Goal: Task Accomplishment & Management: Complete application form

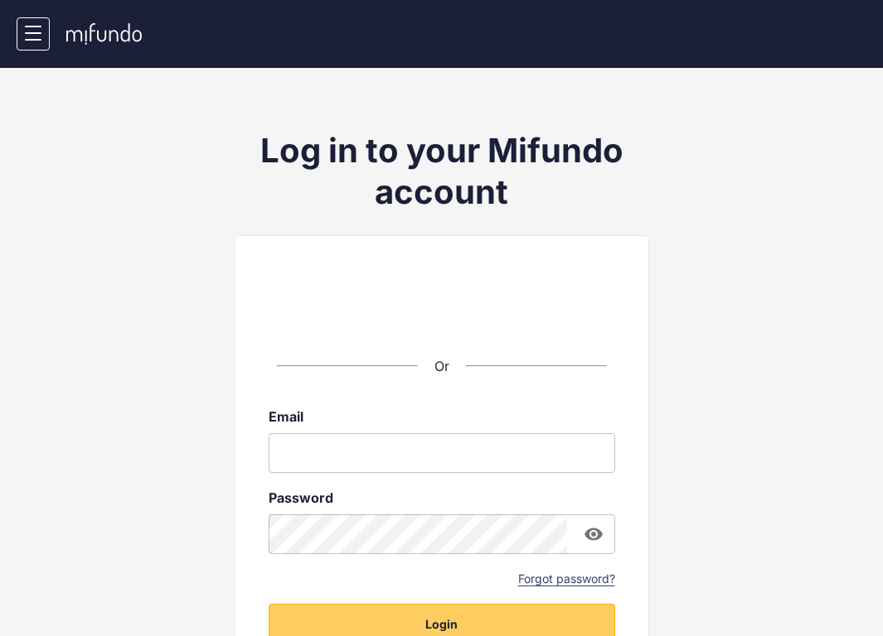
scroll to position [154, 0]
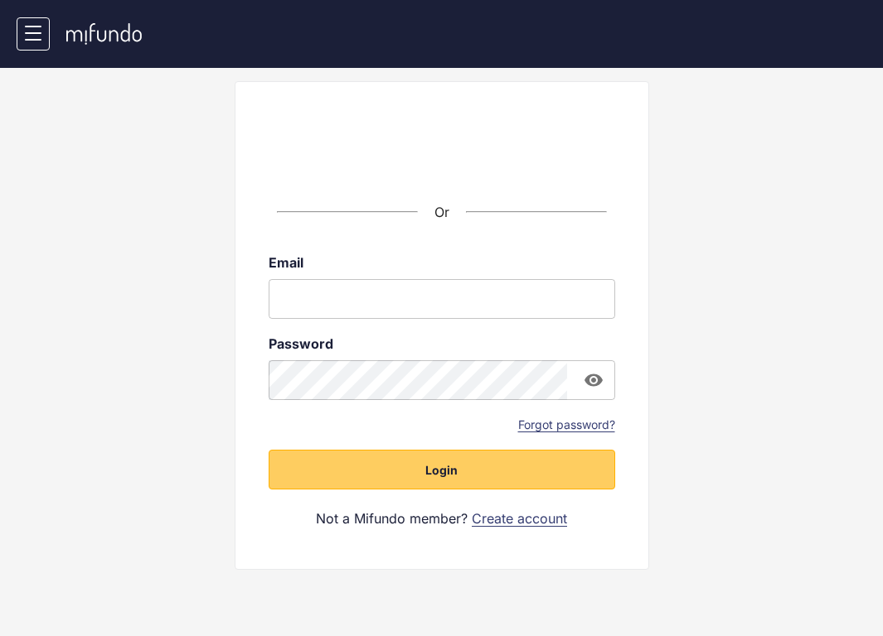
click at [541, 520] on link "Create account" at bounding box center [519, 519] width 95 height 18
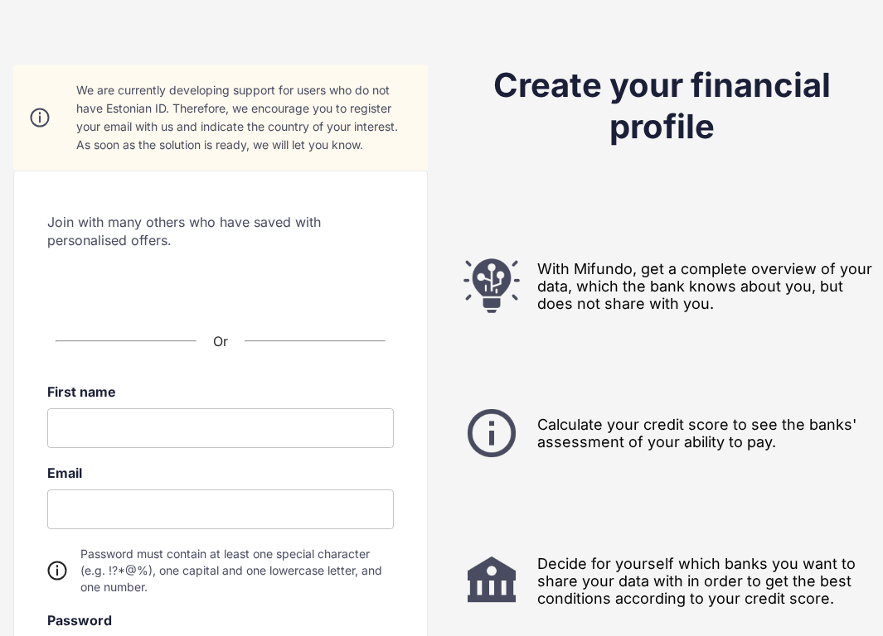
scroll to position [194, 0]
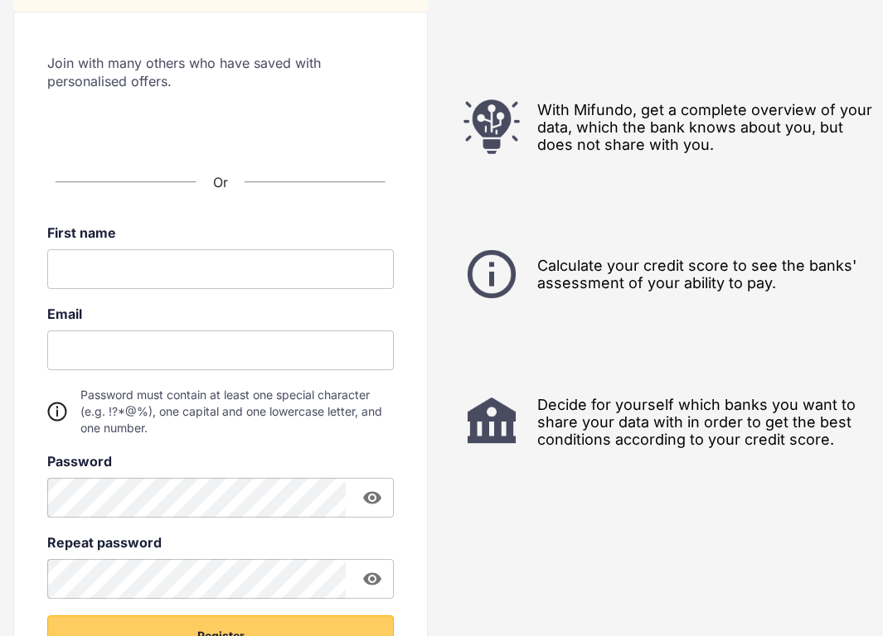
click at [280, 236] on label "First name" at bounding box center [220, 233] width 346 height 17
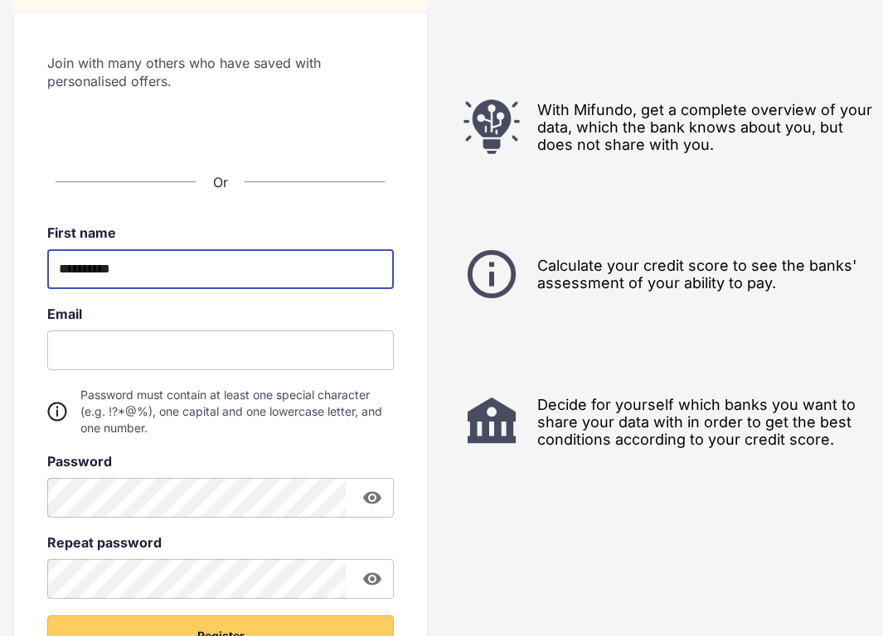
type input "**********"
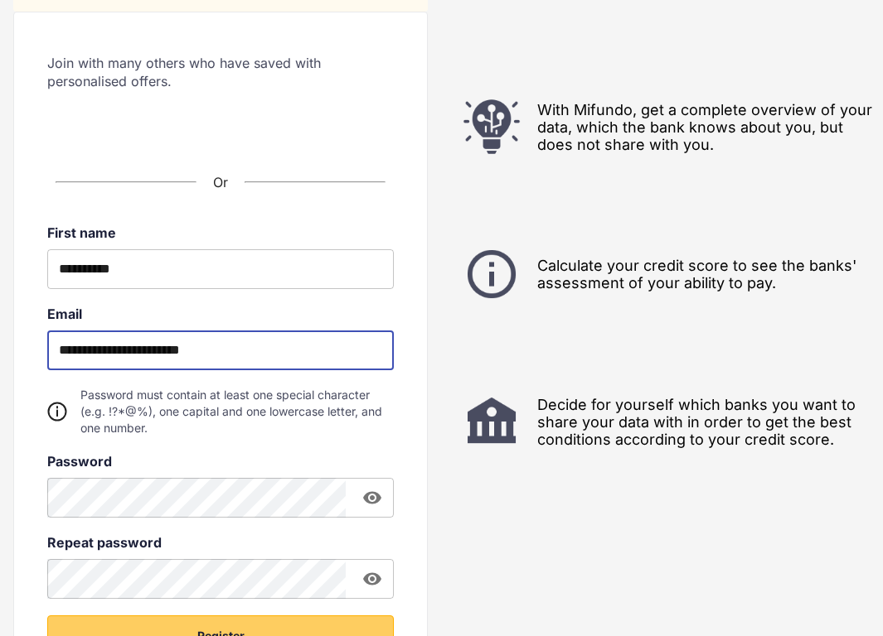
type input "**********"
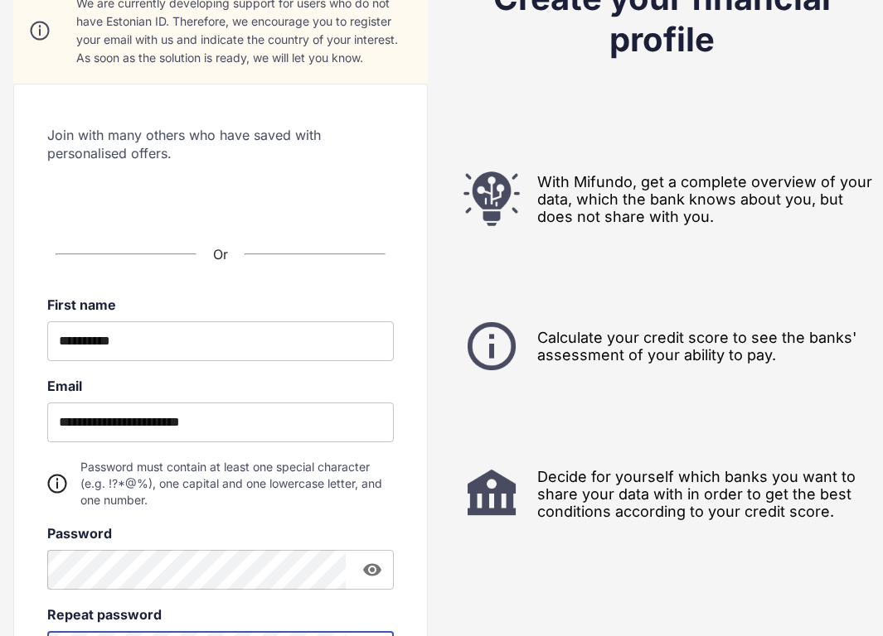
scroll to position [288, 0]
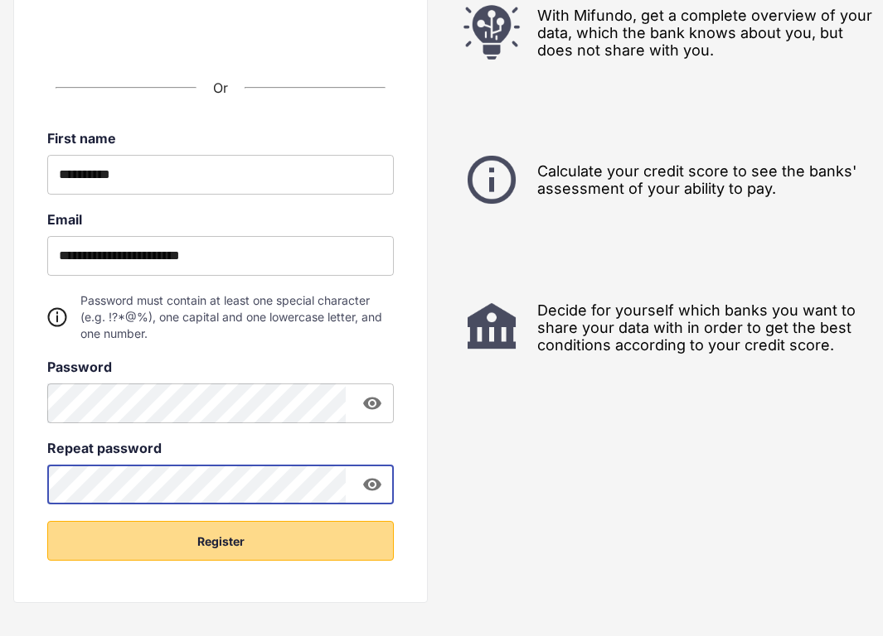
click at [240, 541] on span "Register" at bounding box center [220, 542] width 47 height 17
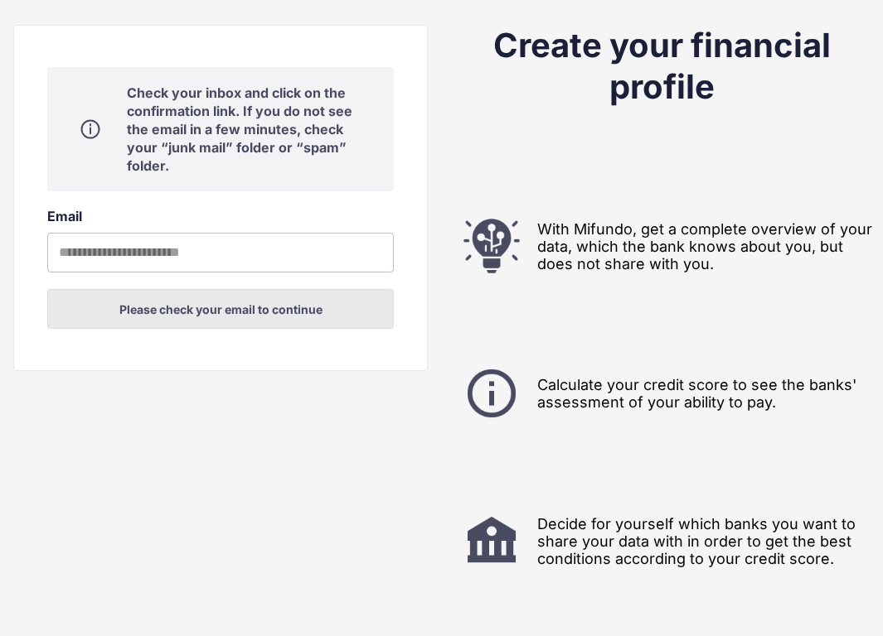
scroll to position [0, 0]
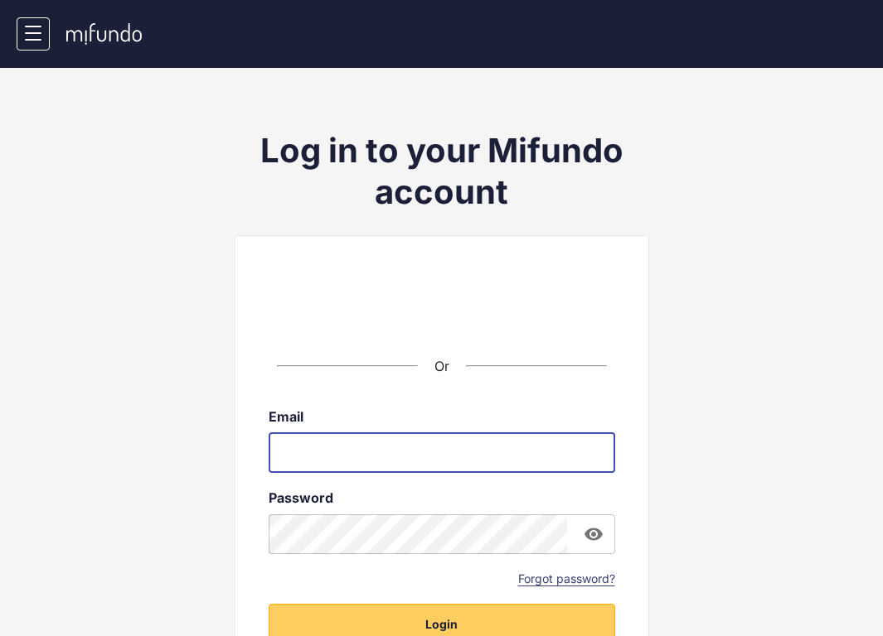
type input "**********"
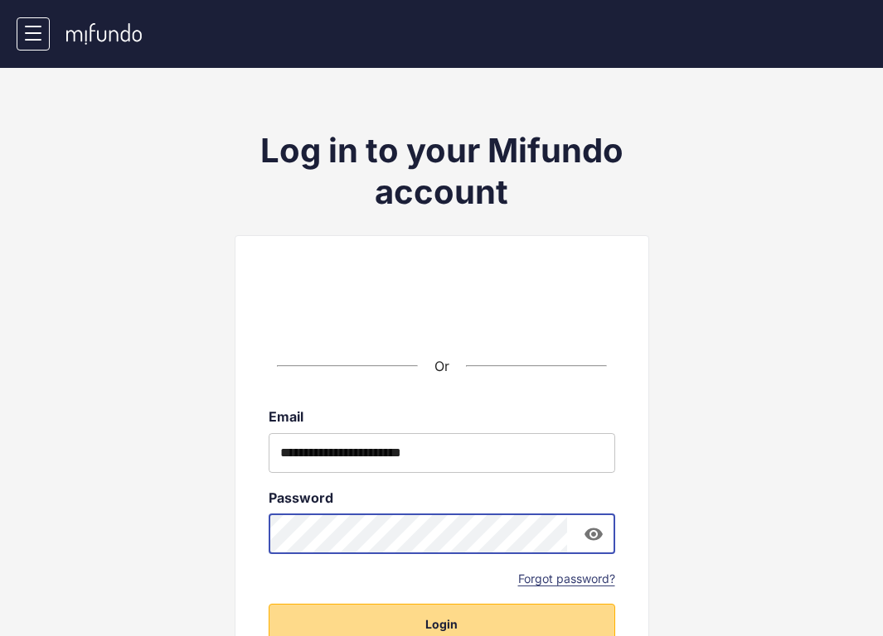
click at [452, 623] on span "Login" at bounding box center [441, 625] width 32 height 17
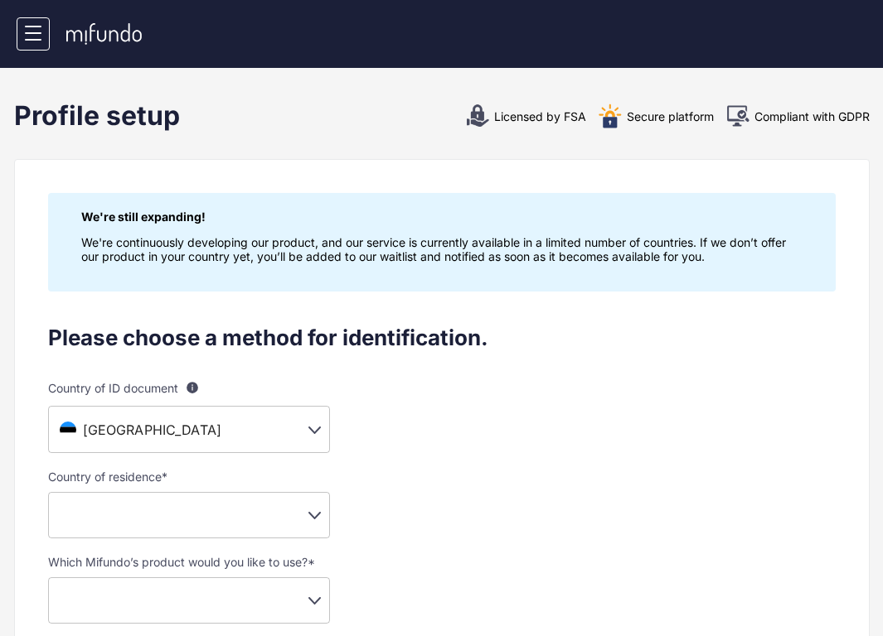
scroll to position [124, 0]
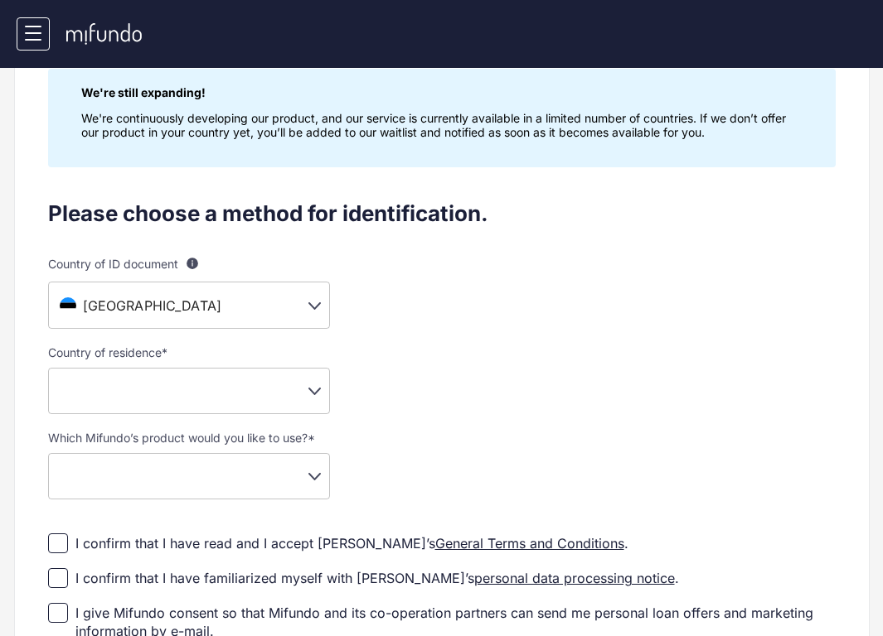
click at [207, 401] on body "J Jan Joosep Settings Log out Profile setup Licensed by FSA Secure platform Com…" at bounding box center [441, 194] width 883 height 636
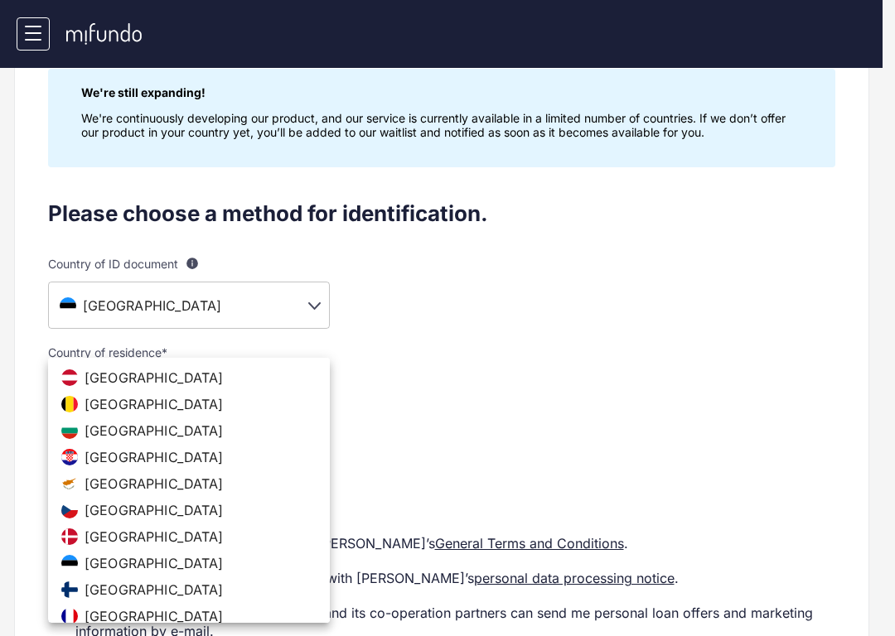
click at [133, 560] on li "[GEOGRAPHIC_DATA]" at bounding box center [189, 563] width 282 height 27
type input "**"
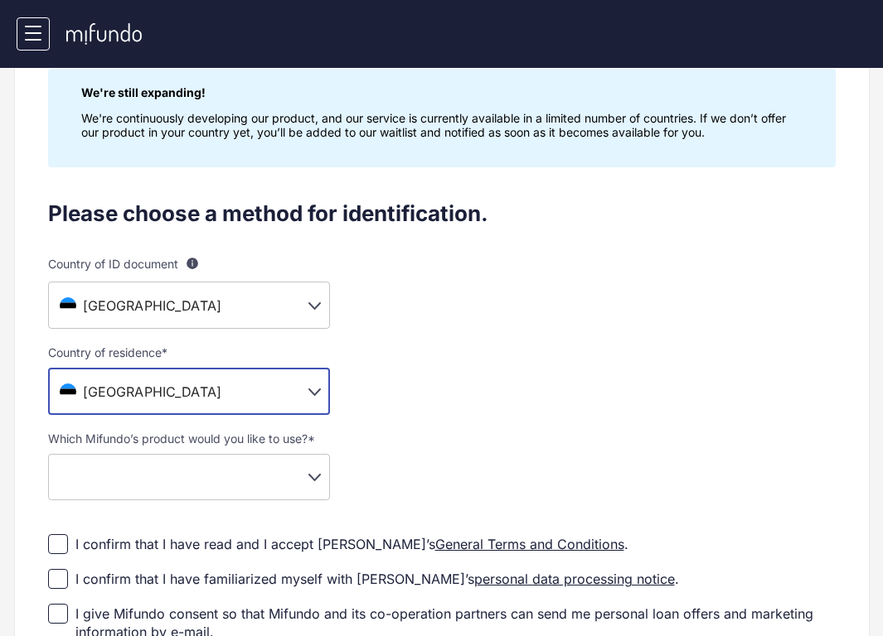
click at [160, 485] on body "J Jan Joosep Settings Log out Profile setup Licensed by FSA Secure platform Com…" at bounding box center [441, 194] width 883 height 636
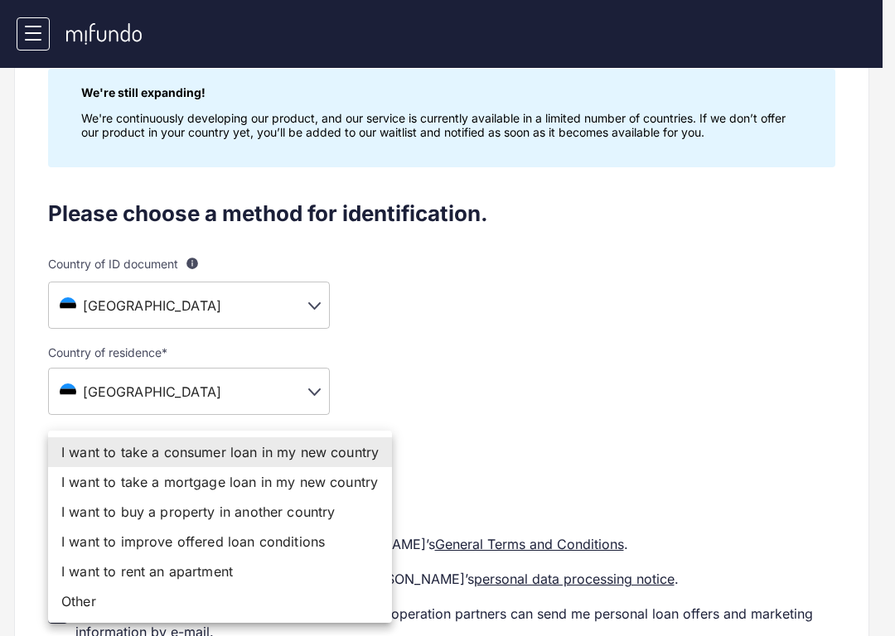
click at [157, 546] on li "I want to improve offered loan conditions" at bounding box center [220, 542] width 344 height 30
type input "**********"
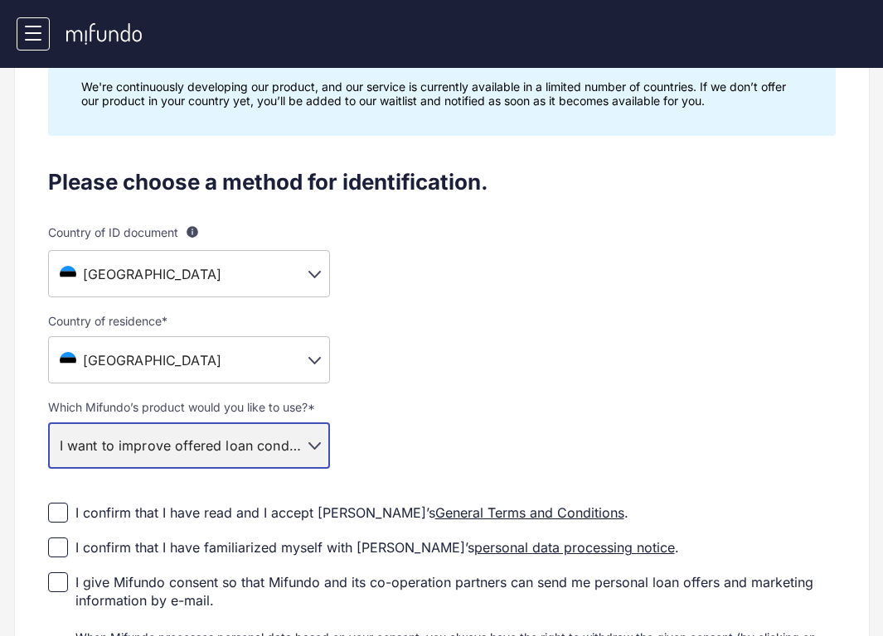
scroll to position [223, 0]
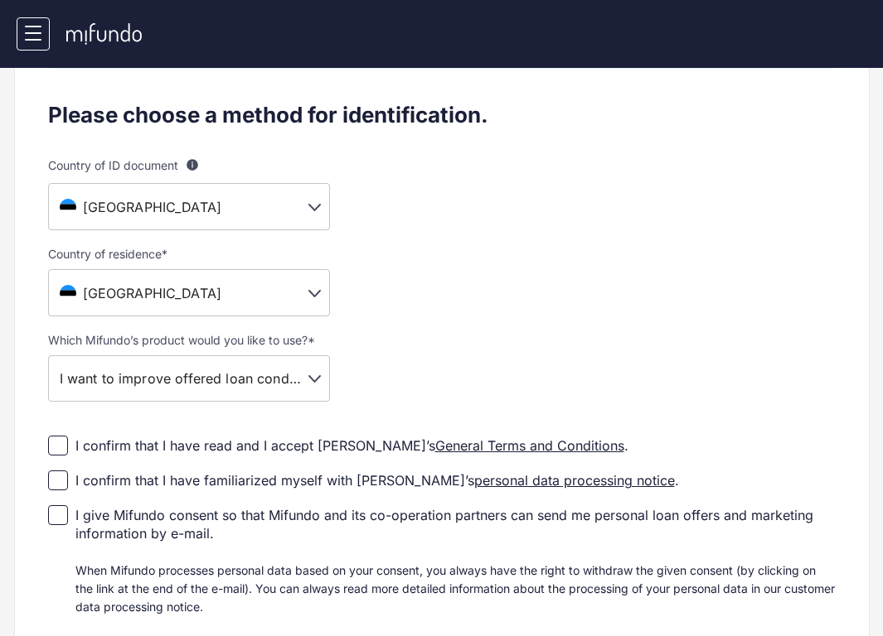
click at [180, 453] on div "I confirm that I have read and I accept [PERSON_NAME]’s General Terms and Condi…" at bounding box center [351, 446] width 553 height 18
click at [157, 476] on div "I confirm that I have familiarized myself with [PERSON_NAME]’s personal data pr…" at bounding box center [376, 481] width 603 height 18
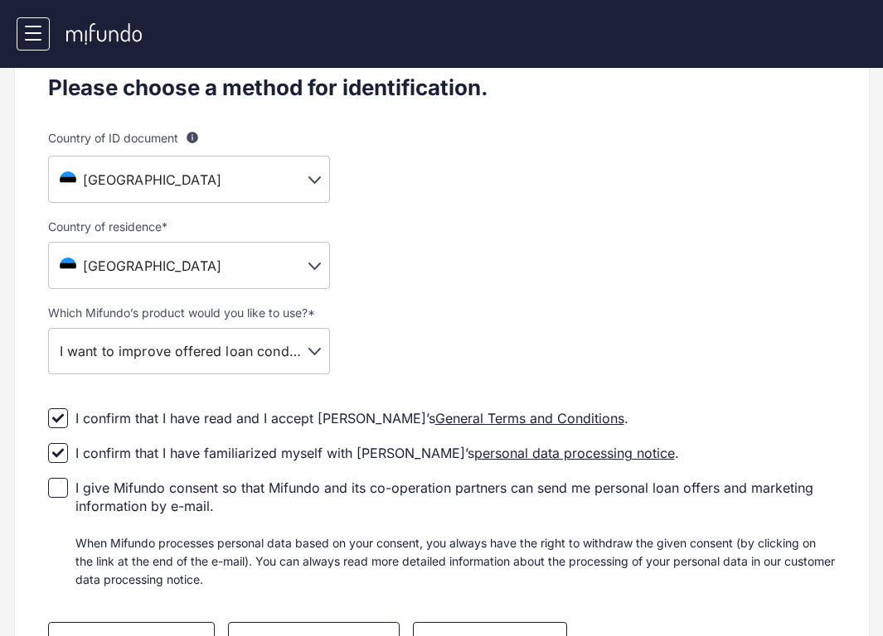
scroll to position [399, 0]
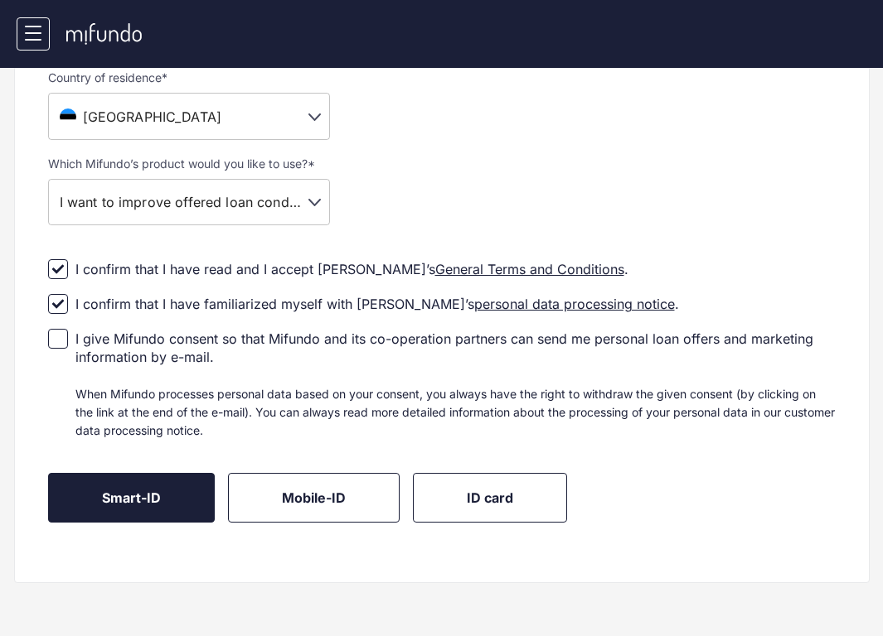
click at [185, 505] on button "Smart-ID" at bounding box center [131, 498] width 167 height 50
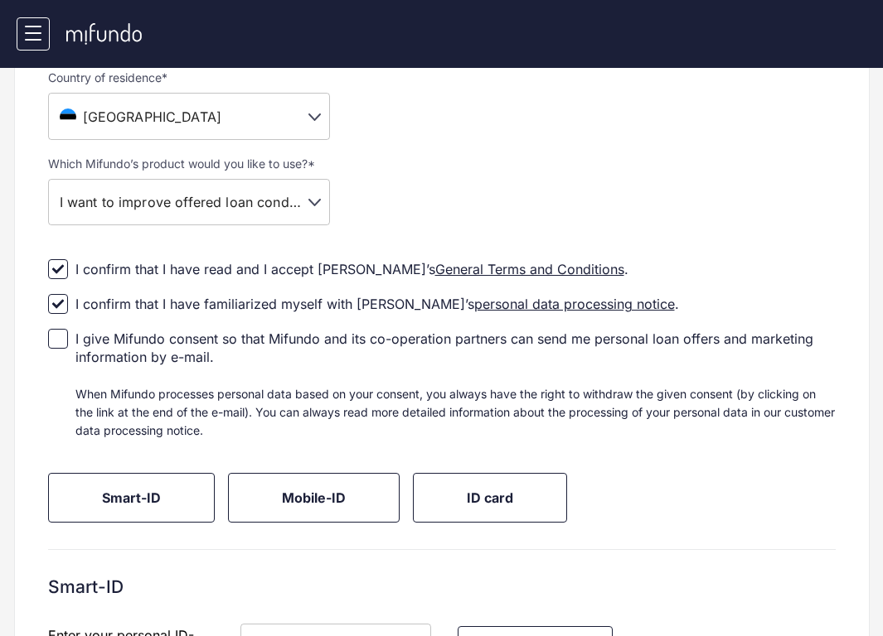
scroll to position [539, 0]
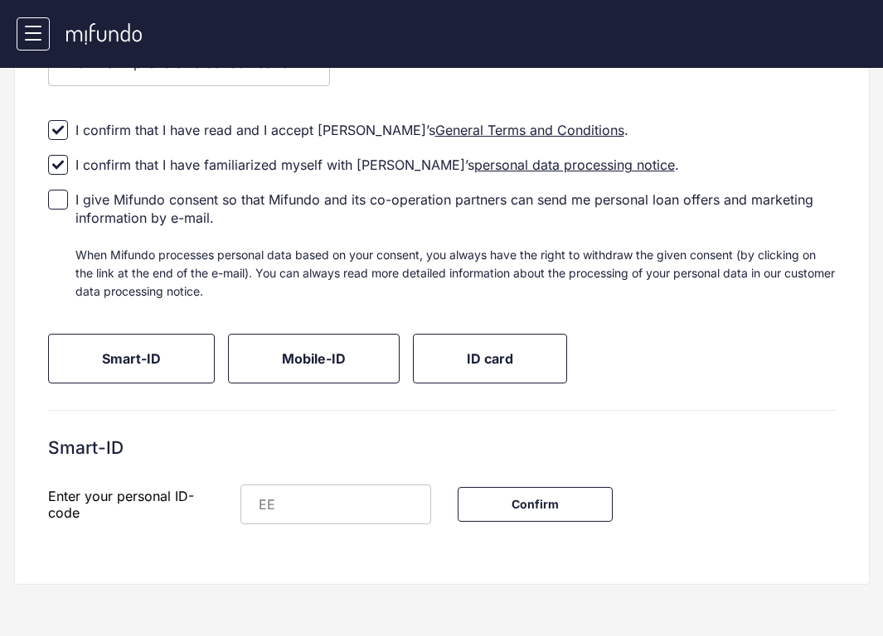
click at [352, 497] on input "text" at bounding box center [353, 505] width 156 height 40
type input "**********"
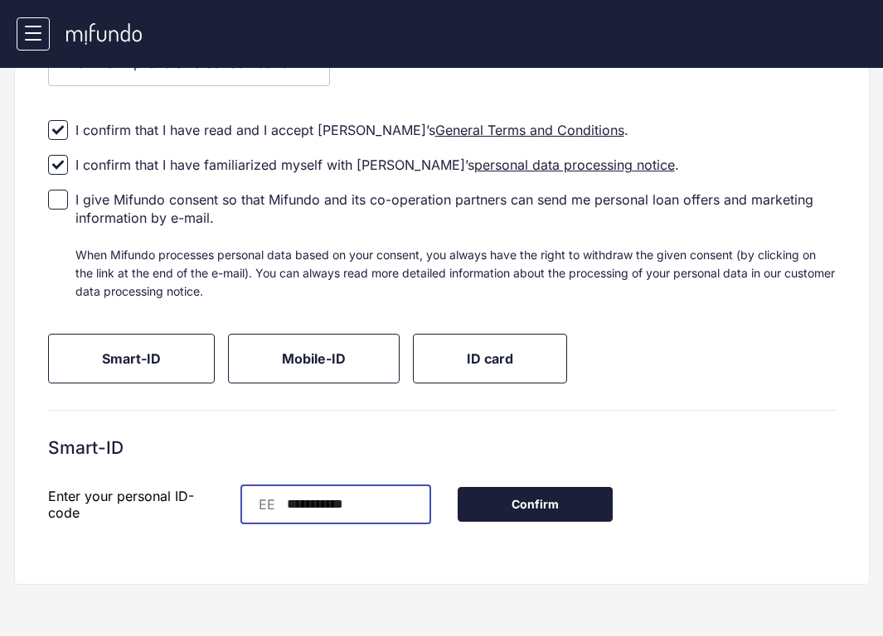
click at [598, 510] on button "Confirm" at bounding box center [534, 504] width 155 height 35
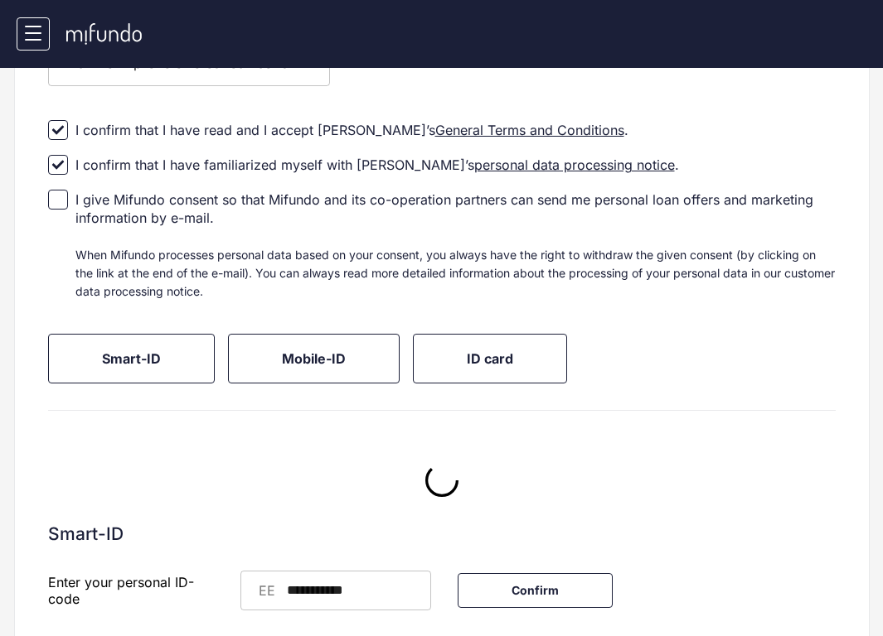
scroll to position [0, 0]
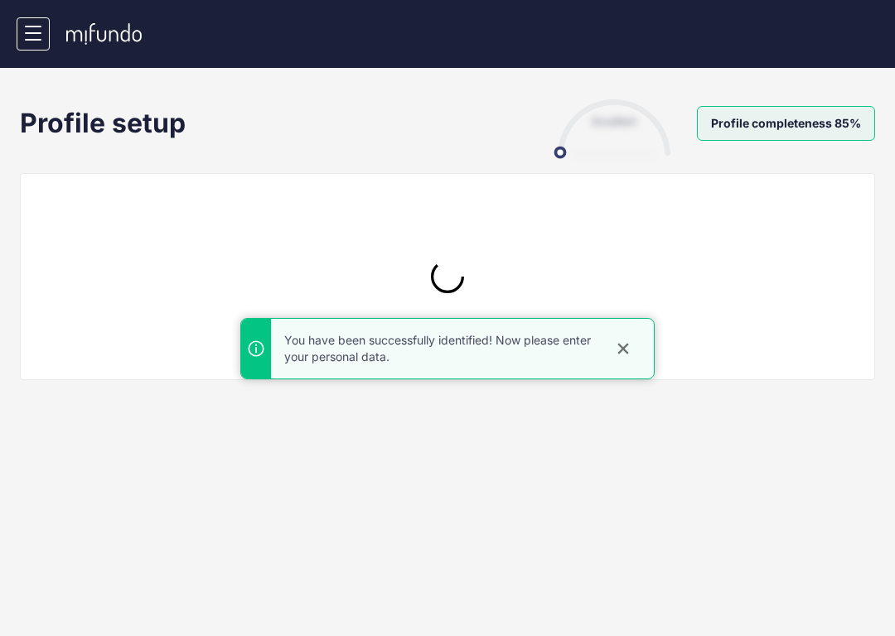
click at [629, 349] on icon "close" at bounding box center [623, 349] width 17 height 17
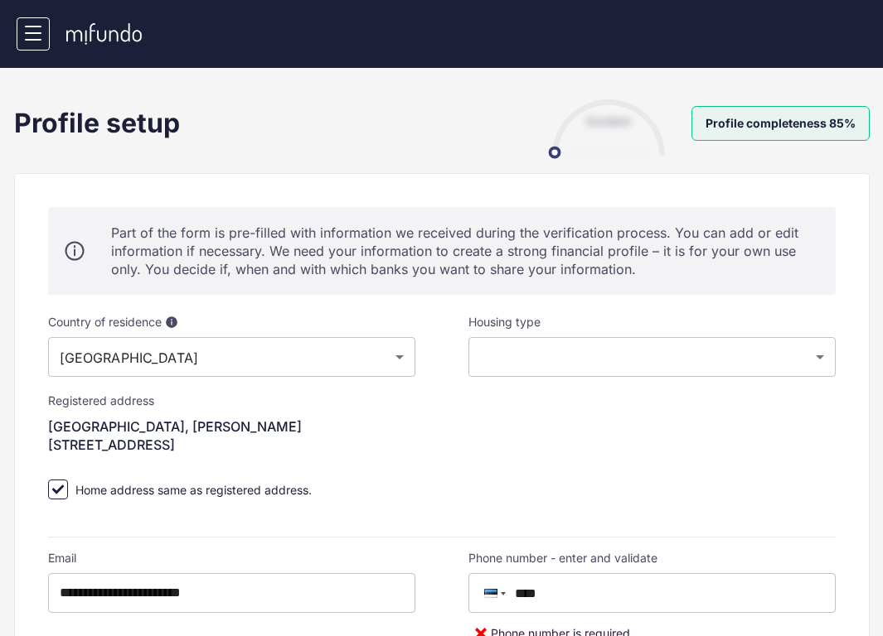
click at [532, 368] on body "[PERSON_NAME] [PERSON_NAME] Home Financial profile Loans Offers Documents Notif…" at bounding box center [441, 318] width 883 height 636
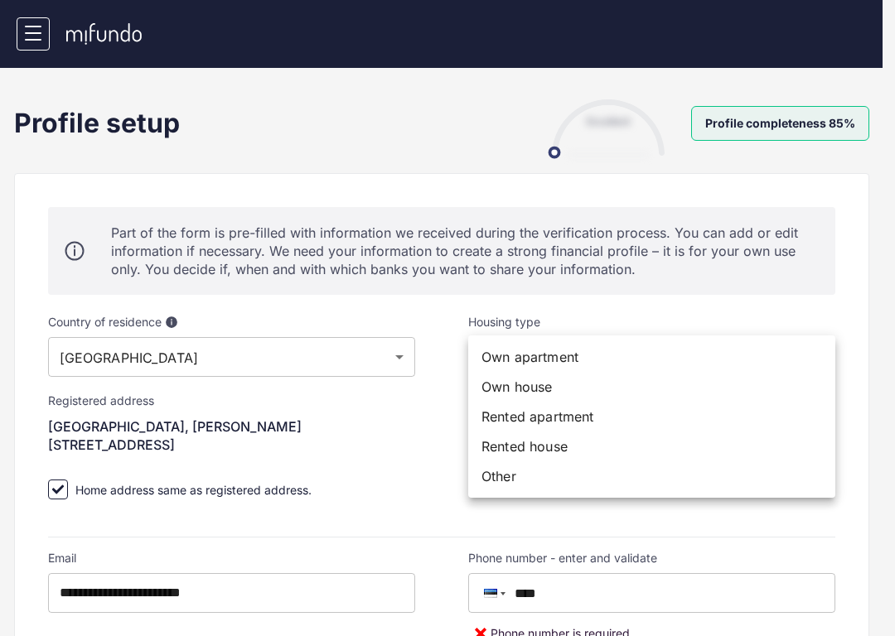
click at [535, 424] on li "Rented apartment" at bounding box center [651, 417] width 367 height 30
type input "**********"
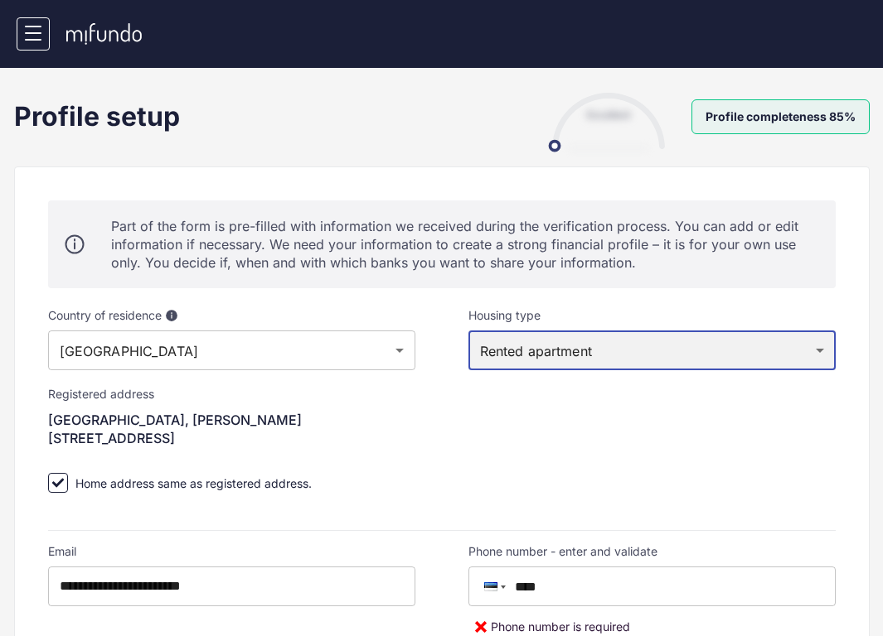
scroll to position [10, 0]
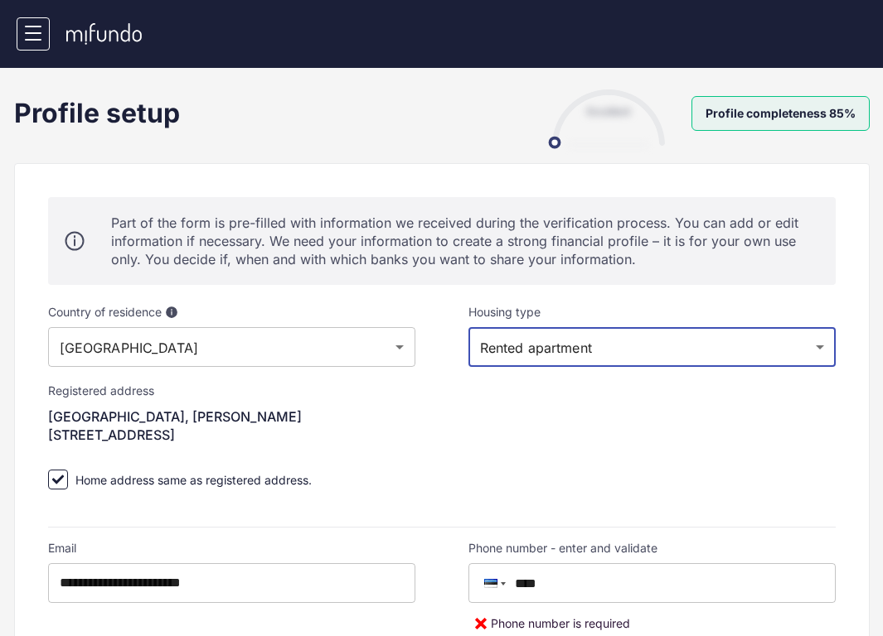
click at [156, 479] on span "Home address same as registered address." at bounding box center [193, 480] width 236 height 14
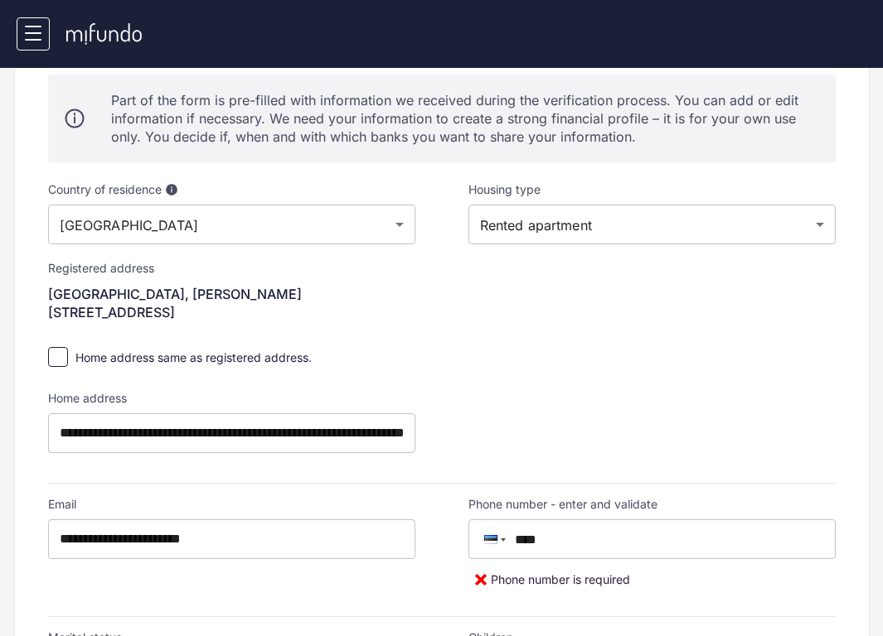
scroll to position [161, 0]
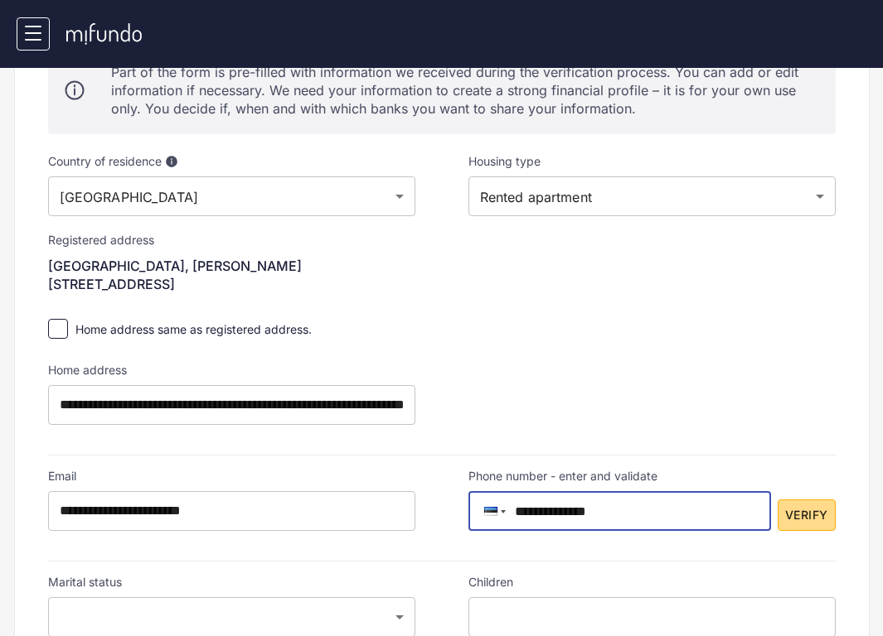
type input "**********"
click at [804, 512] on span "Verify" at bounding box center [806, 516] width 42 height 21
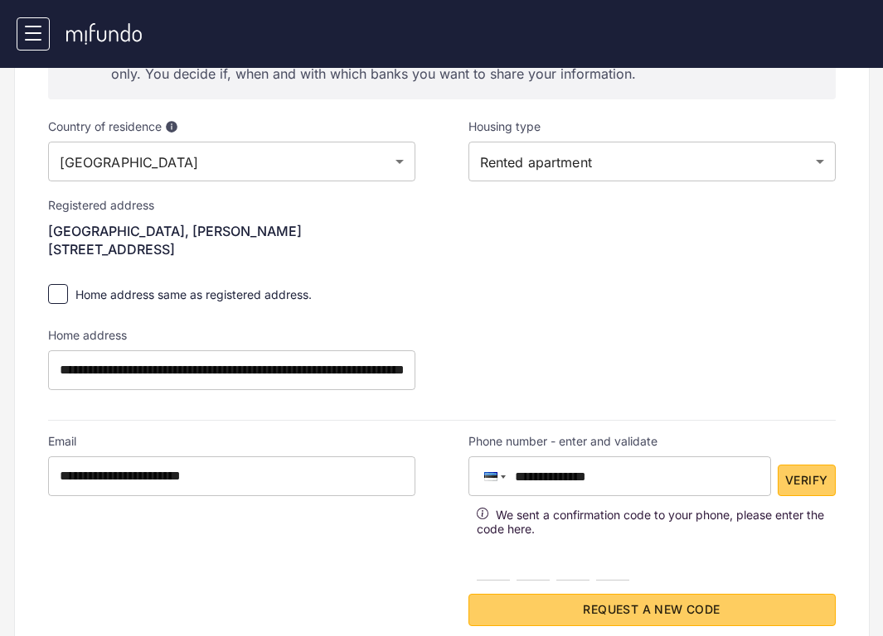
scroll to position [225, 0]
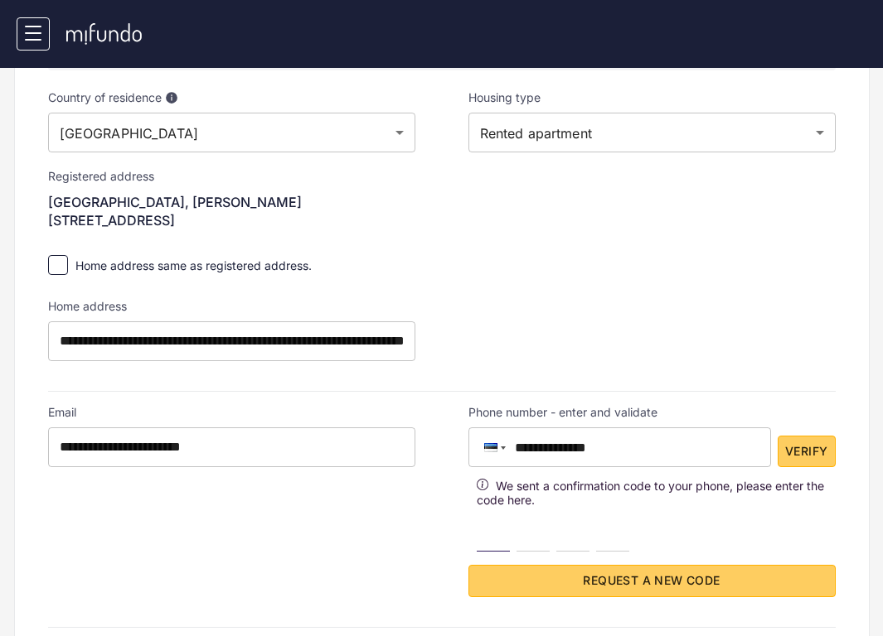
click at [493, 546] on input "number" at bounding box center [493, 535] width 33 height 33
type input "*"
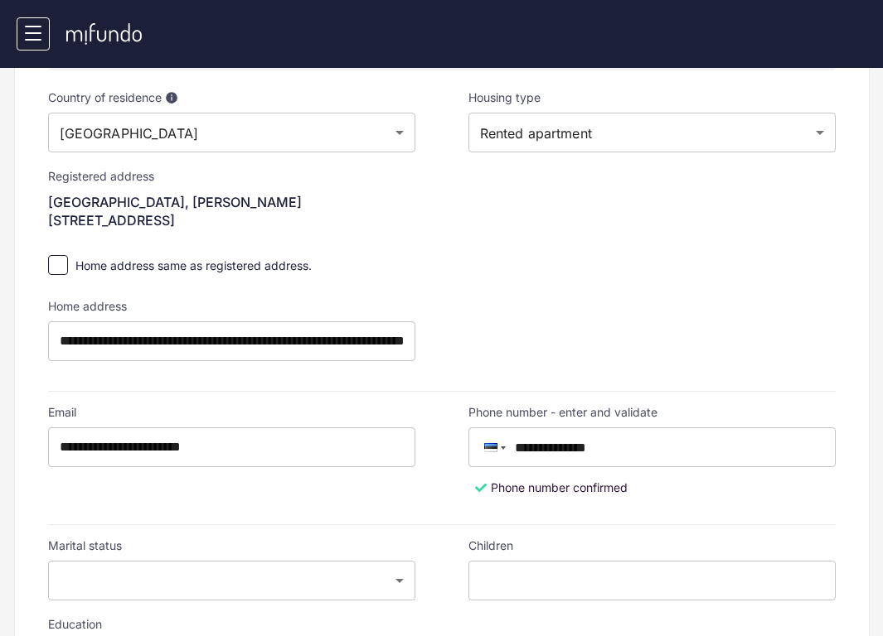
click at [142, 345] on input "**********" at bounding box center [231, 342] width 367 height 40
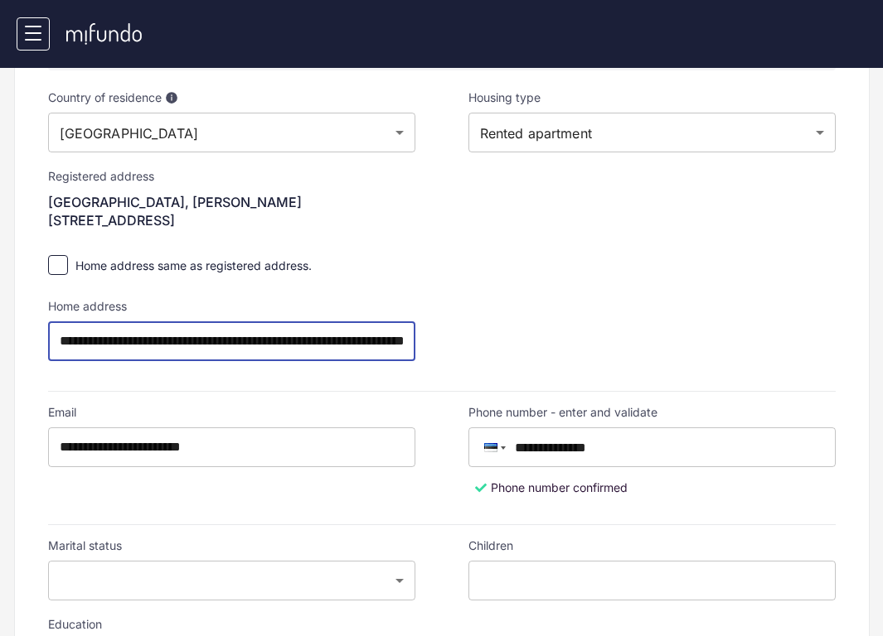
click at [142, 345] on input "**********" at bounding box center [231, 342] width 367 height 40
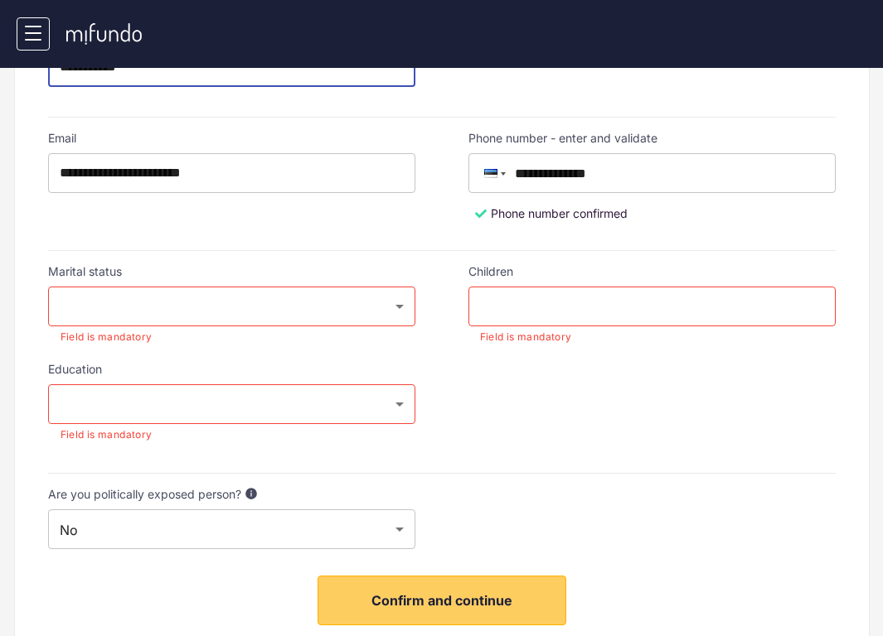
scroll to position [191, 0]
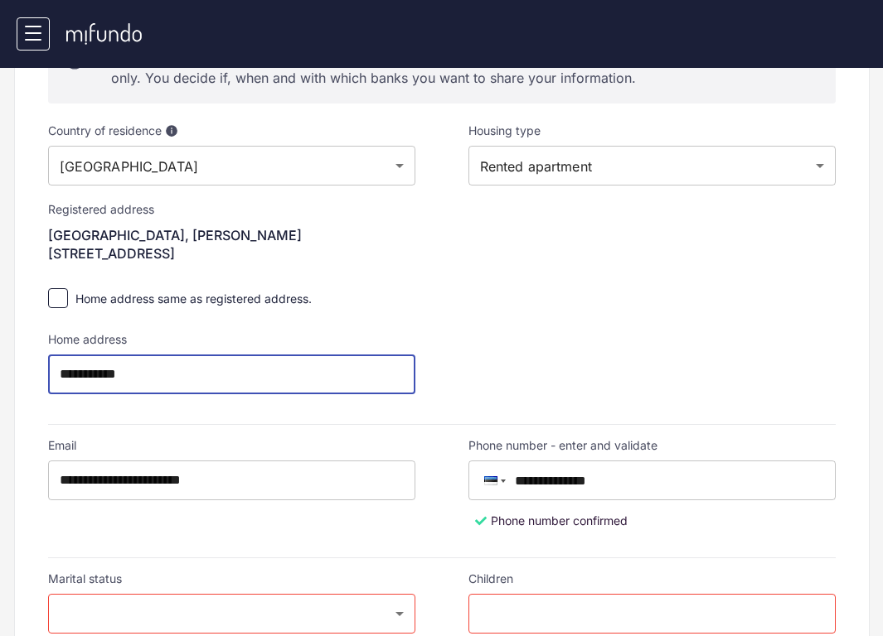
click at [175, 351] on div "**********" at bounding box center [231, 363] width 367 height 62
click at [179, 375] on input "**********" at bounding box center [231, 375] width 367 height 40
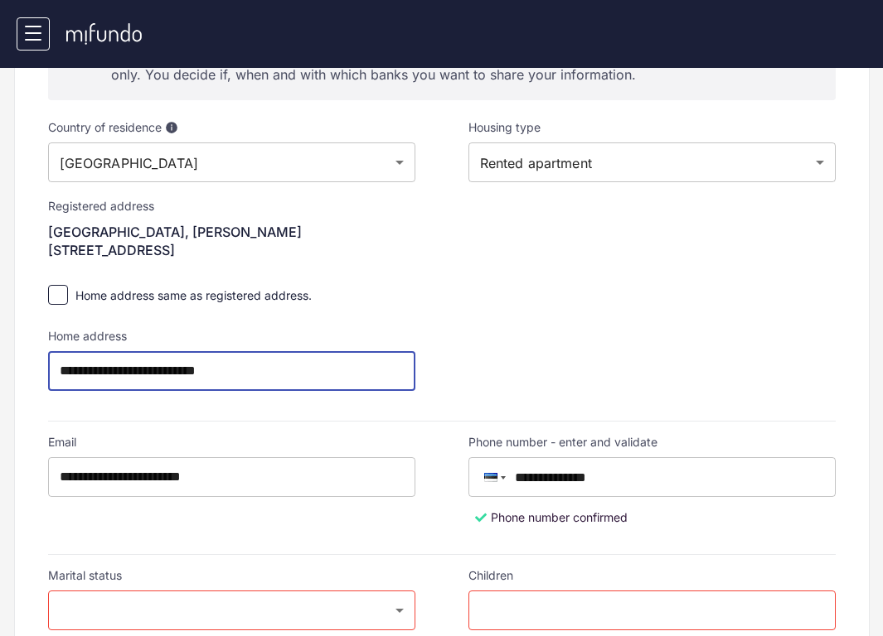
scroll to position [497, 0]
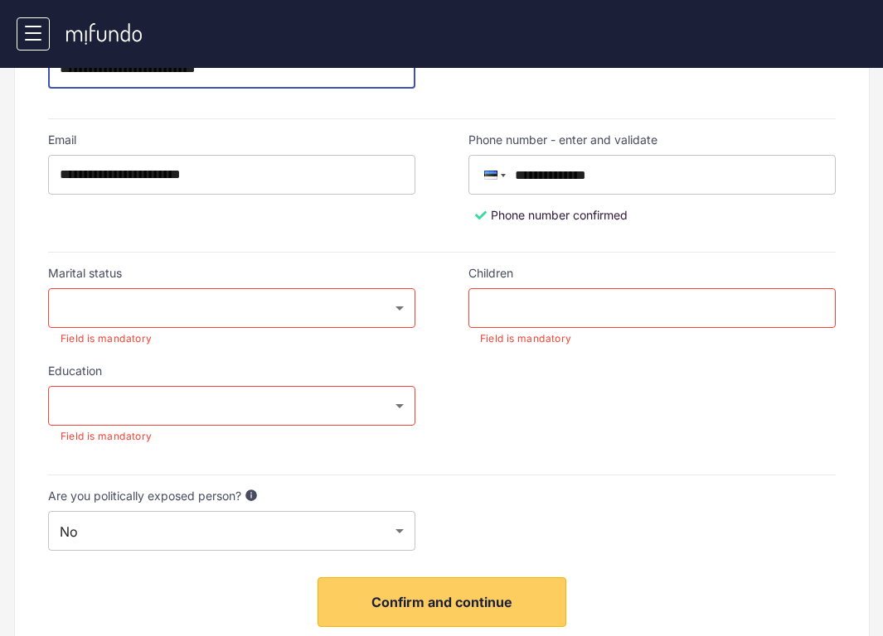
type input "**********"
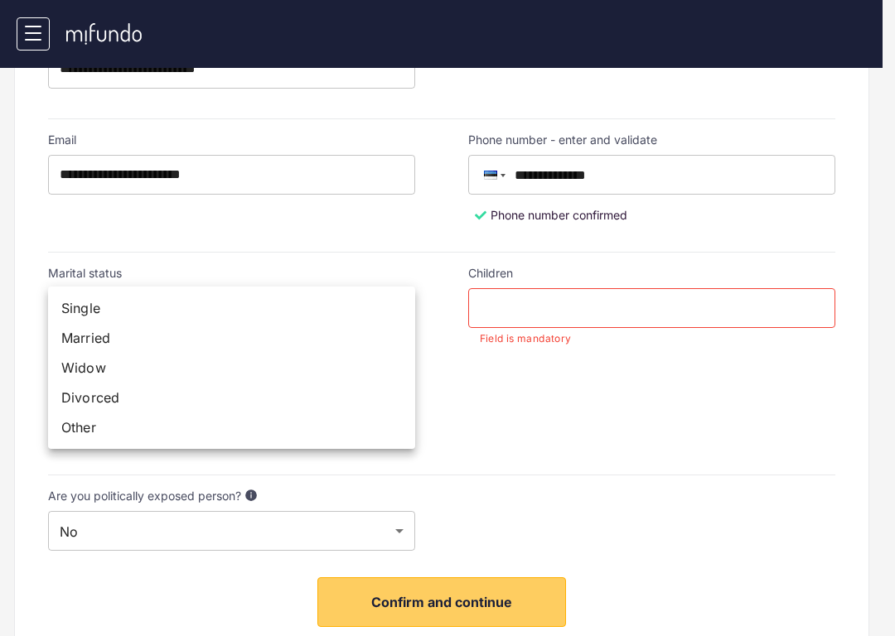
drag, startPoint x: 148, startPoint y: 294, endPoint x: 190, endPoint y: 307, distance: 43.3
click at [148, 294] on li "Single" at bounding box center [231, 308] width 367 height 30
type input "******"
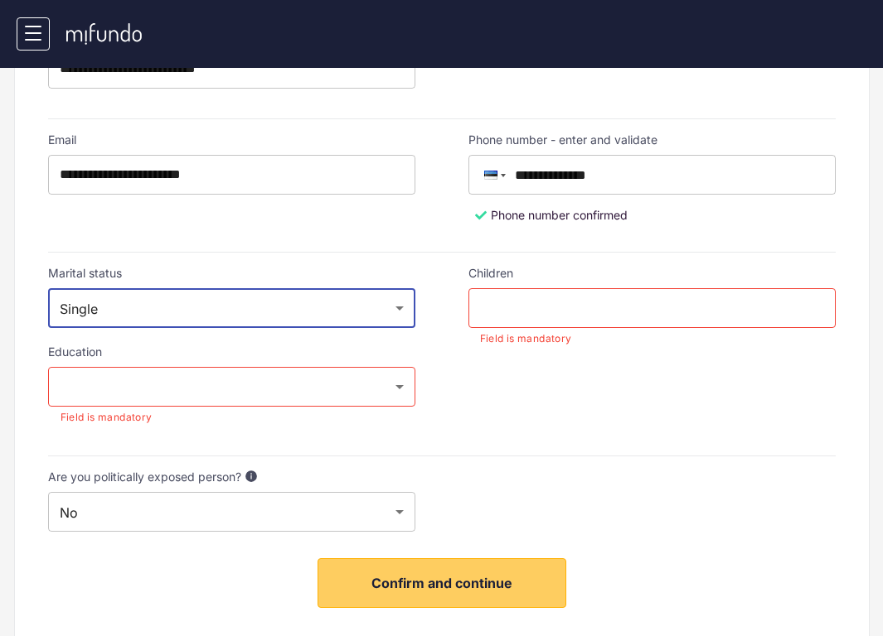
click at [617, 305] on input "text" at bounding box center [651, 308] width 367 height 40
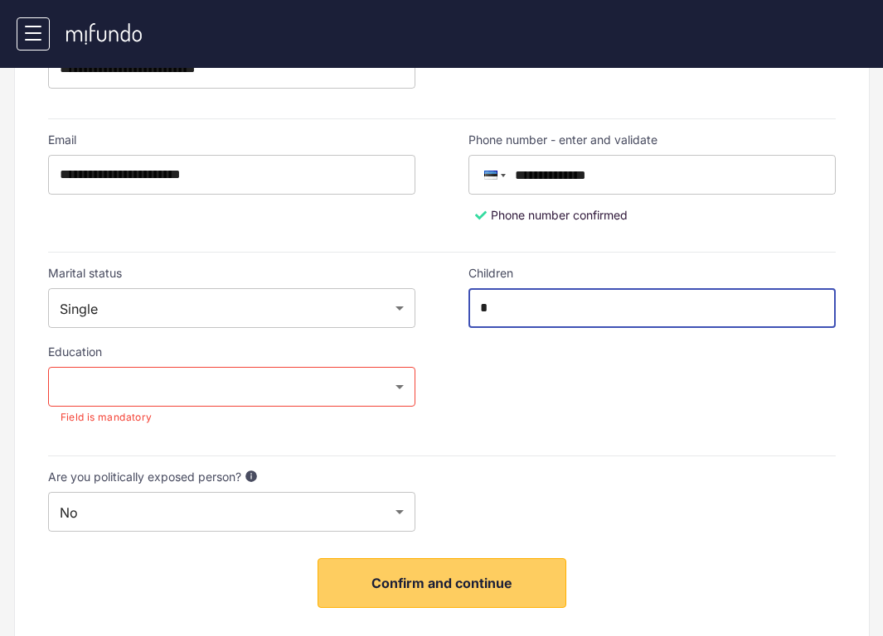
type input "*"
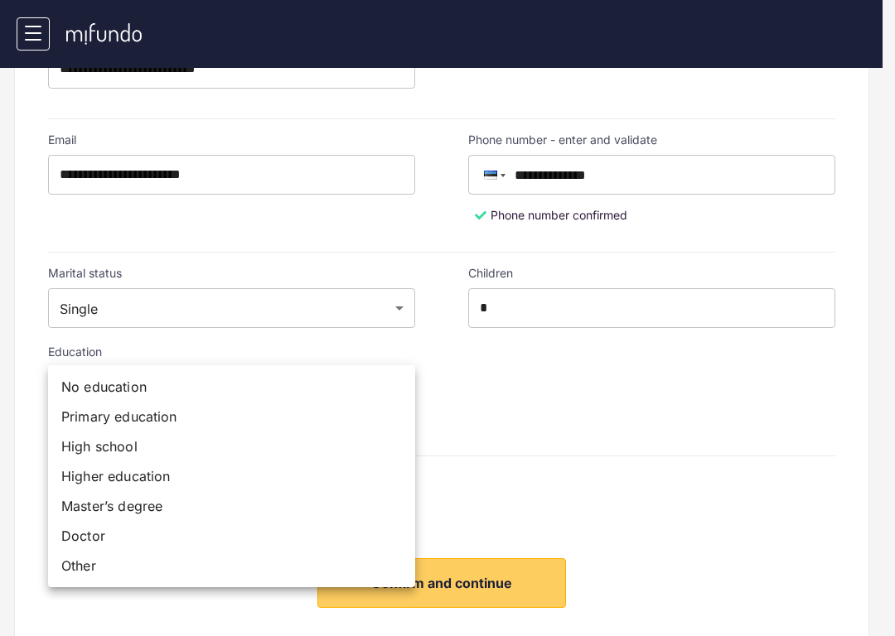
click at [167, 478] on li "Higher education" at bounding box center [231, 477] width 367 height 30
type input "******"
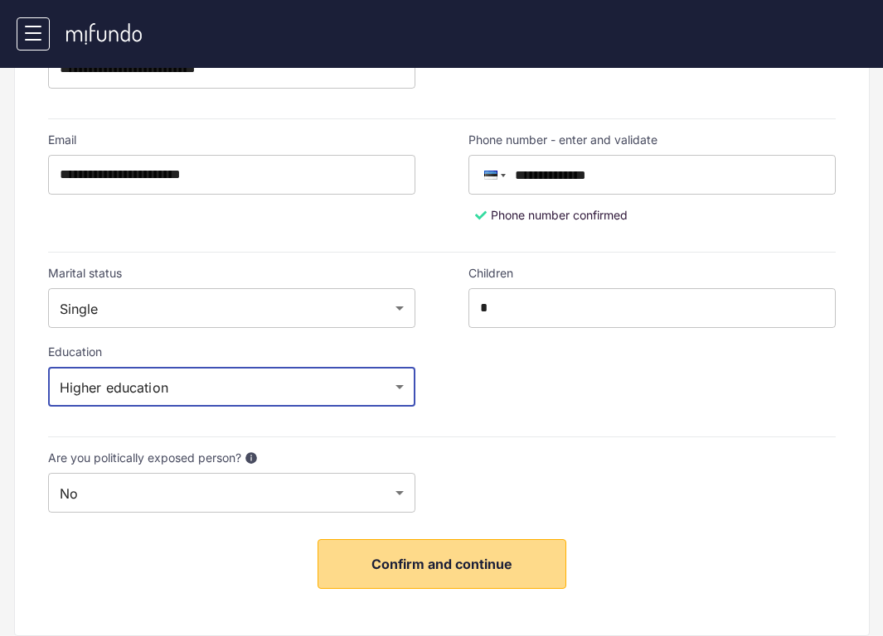
click at [438, 564] on span "Confirm and continue" at bounding box center [441, 564] width 141 height 17
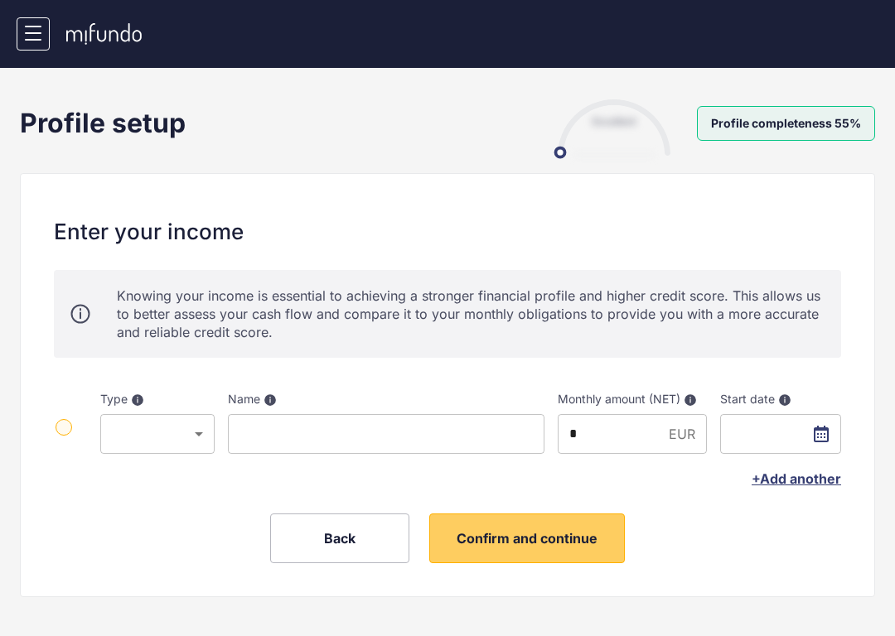
click at [154, 431] on body "[PERSON_NAME] Joosep Jäger Home Financial profile Loans Offers Documents Notifi…" at bounding box center [447, 318] width 895 height 636
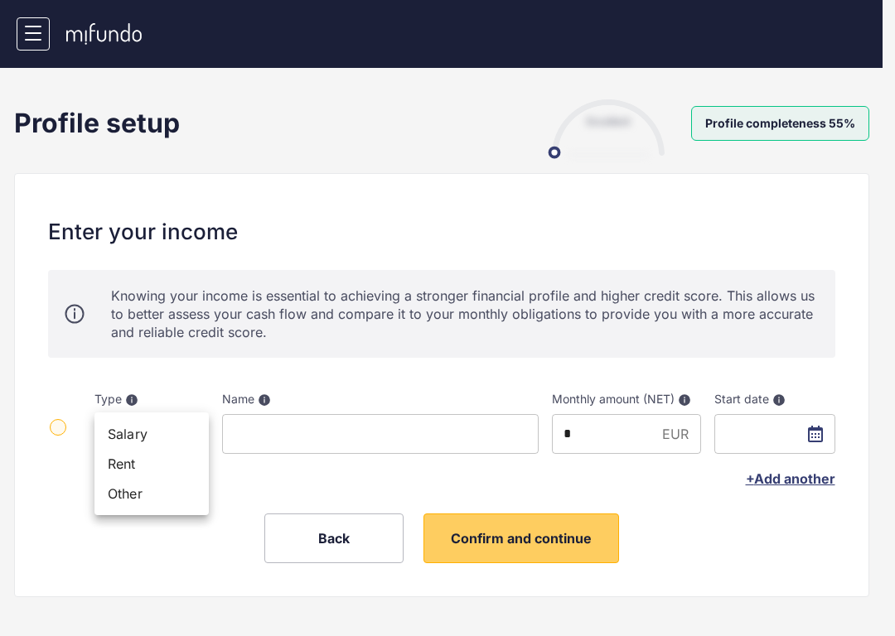
click at [148, 438] on li "Salary" at bounding box center [151, 434] width 114 height 30
type input "******"
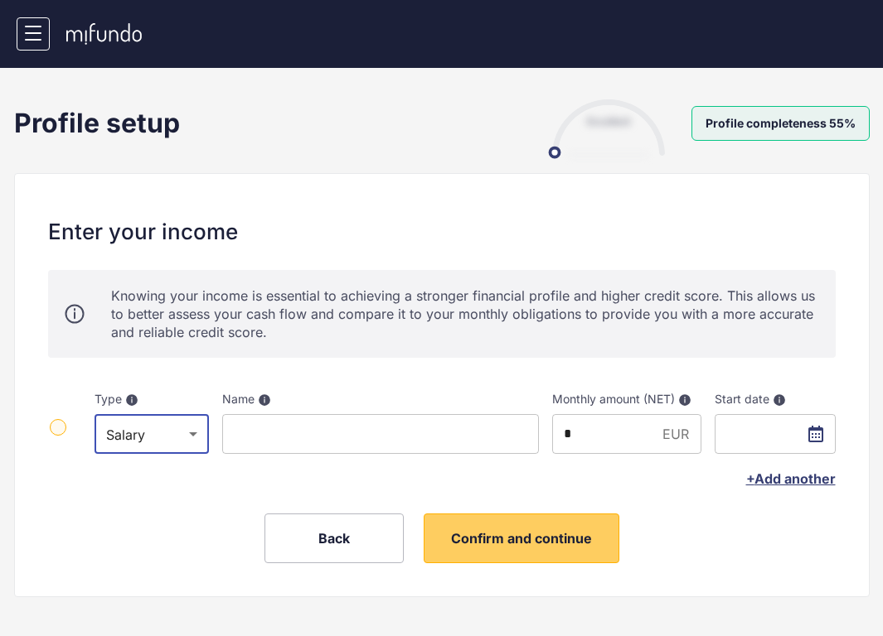
click at [312, 442] on input at bounding box center [380, 434] width 317 height 40
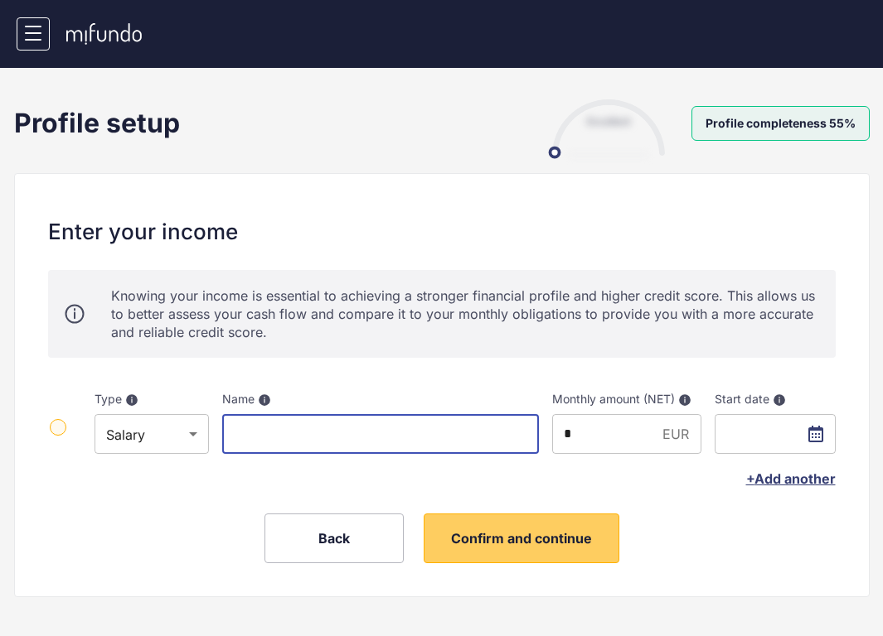
click at [257, 396] on label "Name Name of the company or institution the income is coming from" at bounding box center [380, 392] width 317 height 28
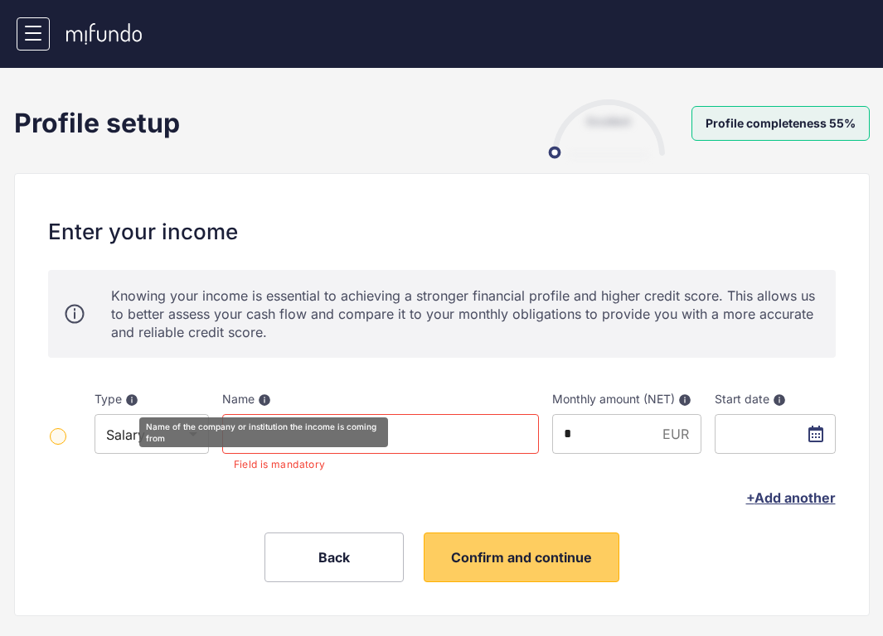
click at [260, 400] on icon at bounding box center [264, 400] width 10 height 10
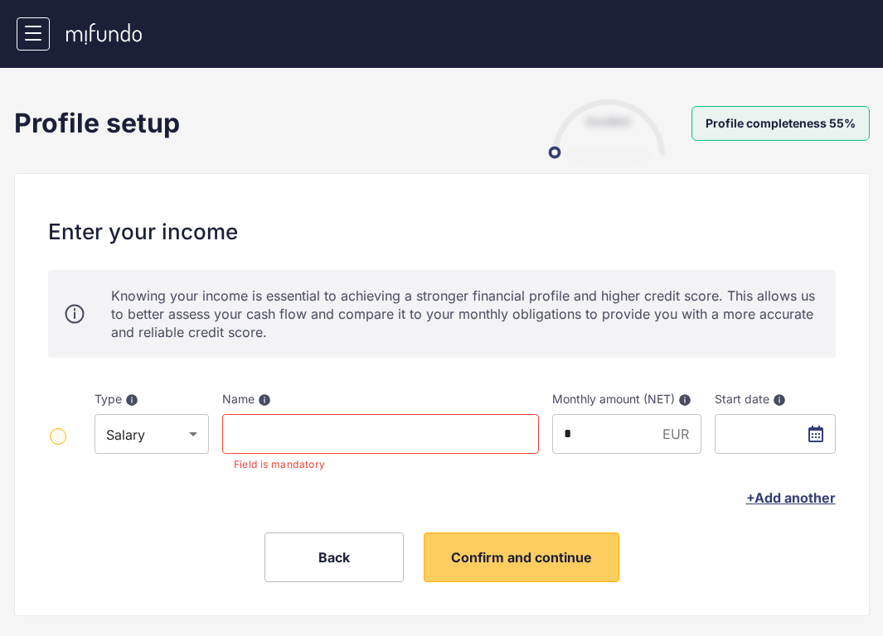
click at [287, 432] on input at bounding box center [380, 434] width 317 height 40
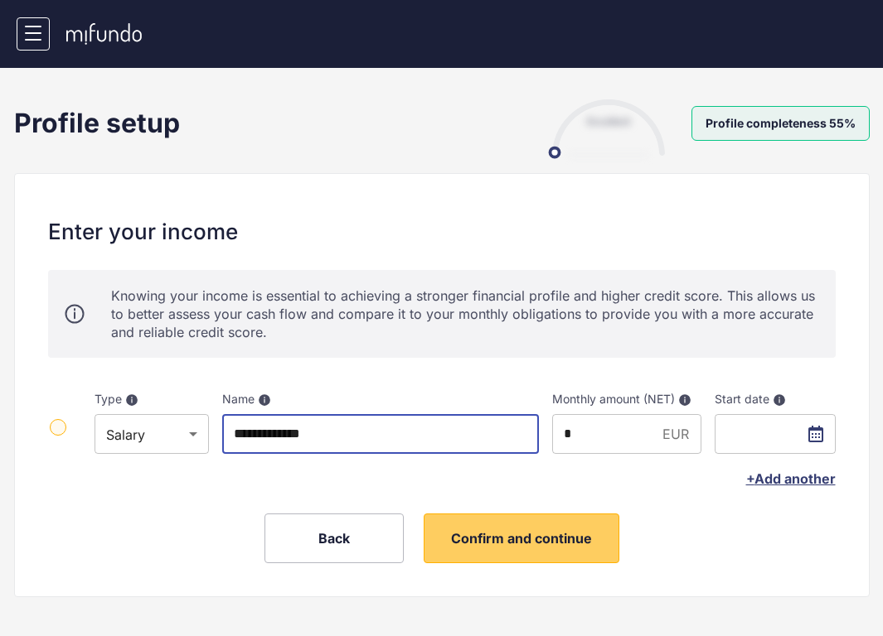
type input "**********"
click at [590, 419] on input "*" at bounding box center [604, 434] width 104 height 40
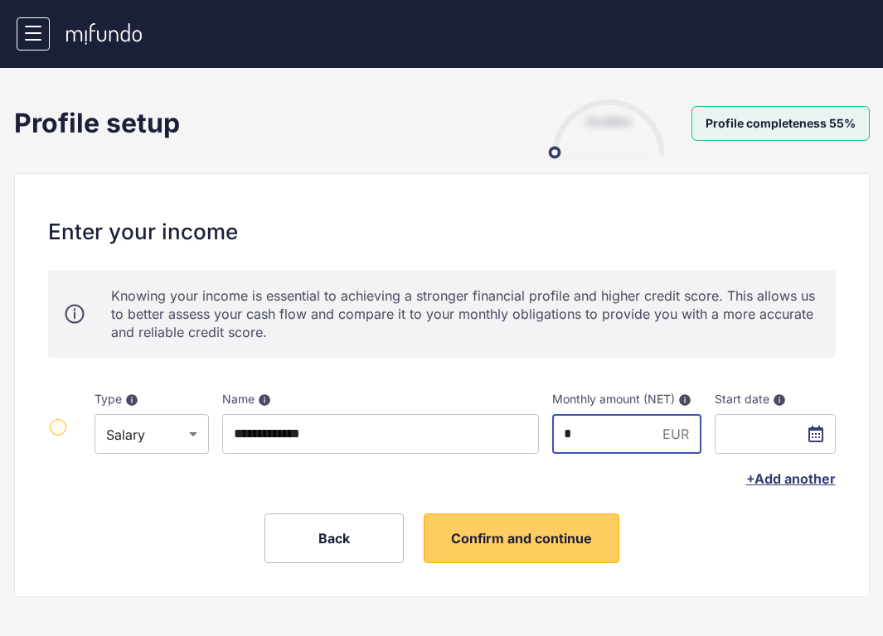
click at [590, 419] on input "*" at bounding box center [604, 434] width 104 height 40
paste input "******"
type input "*******"
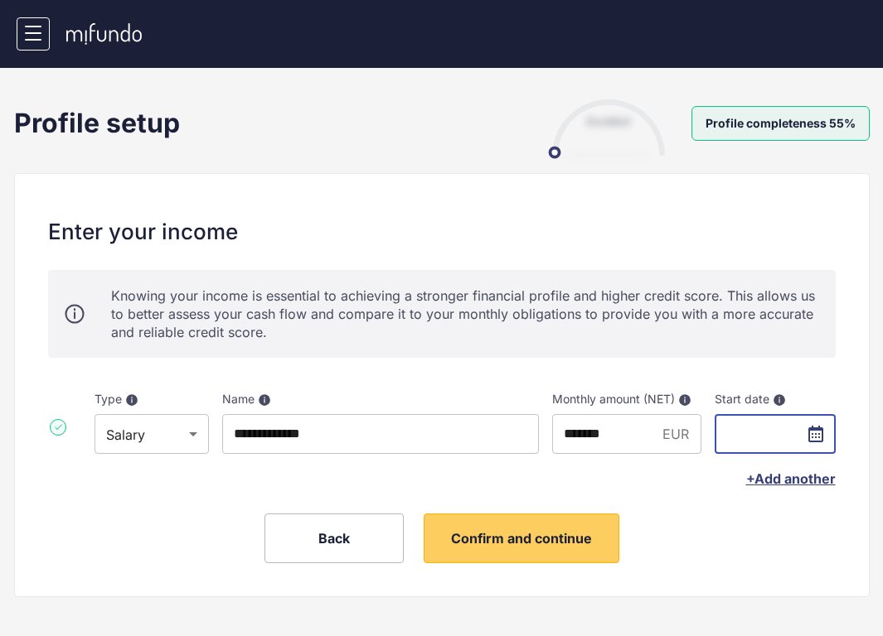
click at [760, 433] on input "text" at bounding box center [774, 434] width 121 height 40
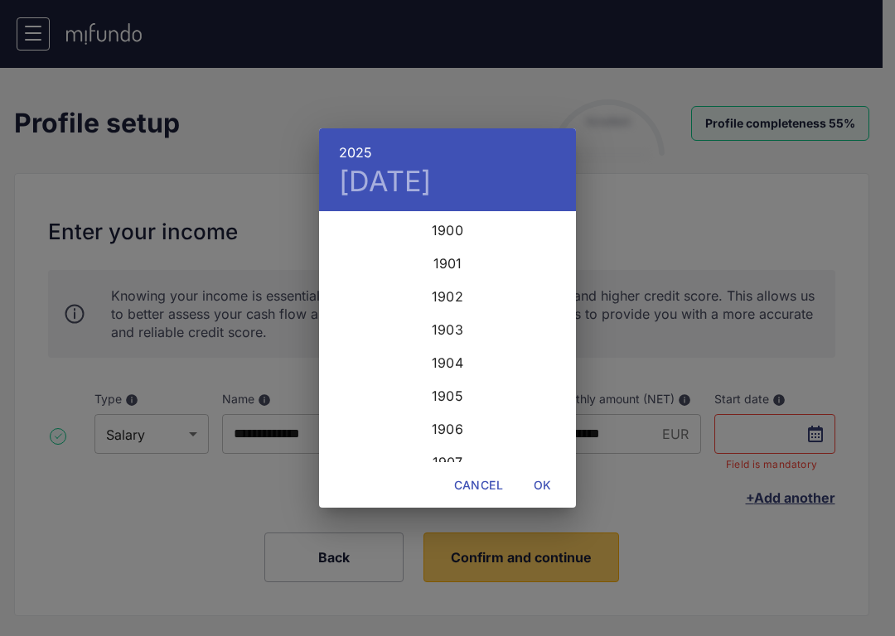
scroll to position [4044, 0]
click at [441, 345] on div "2025" at bounding box center [447, 338] width 257 height 33
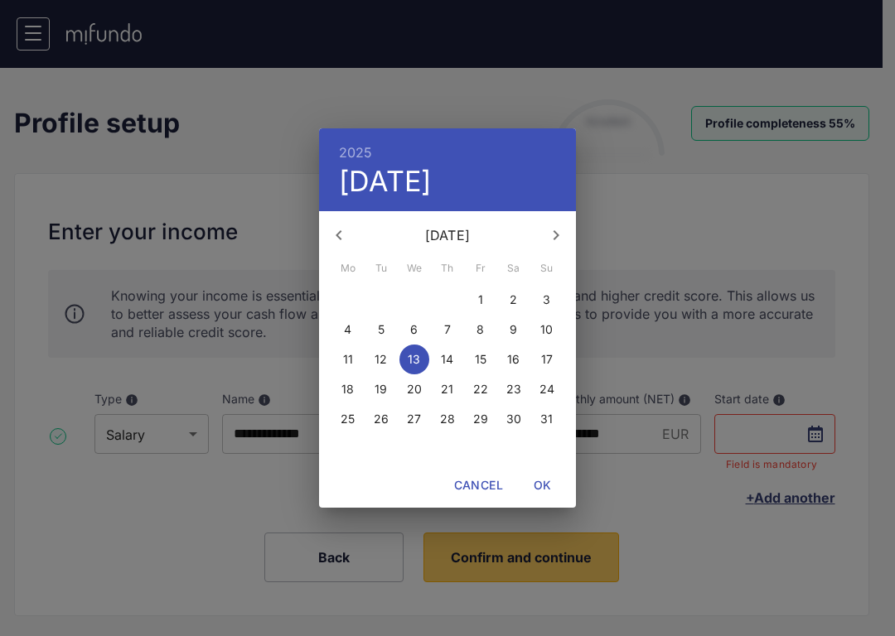
click at [336, 237] on icon "button" at bounding box center [339, 235] width 20 height 20
click at [352, 413] on p "28" at bounding box center [348, 419] width 15 height 17
click at [538, 481] on span "OK" at bounding box center [543, 486] width 40 height 21
type input "**********"
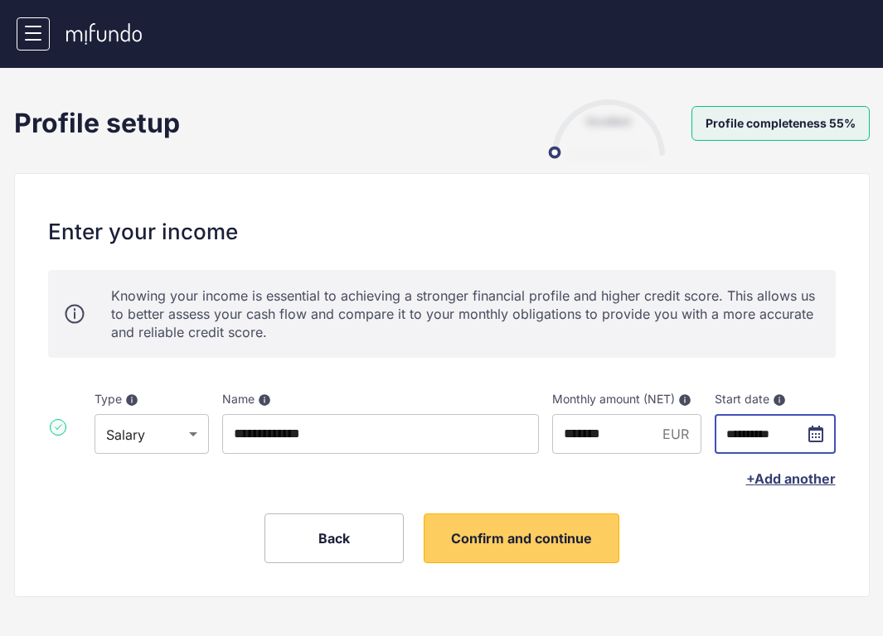
click at [781, 480] on span "+ Add another" at bounding box center [791, 479] width 90 height 17
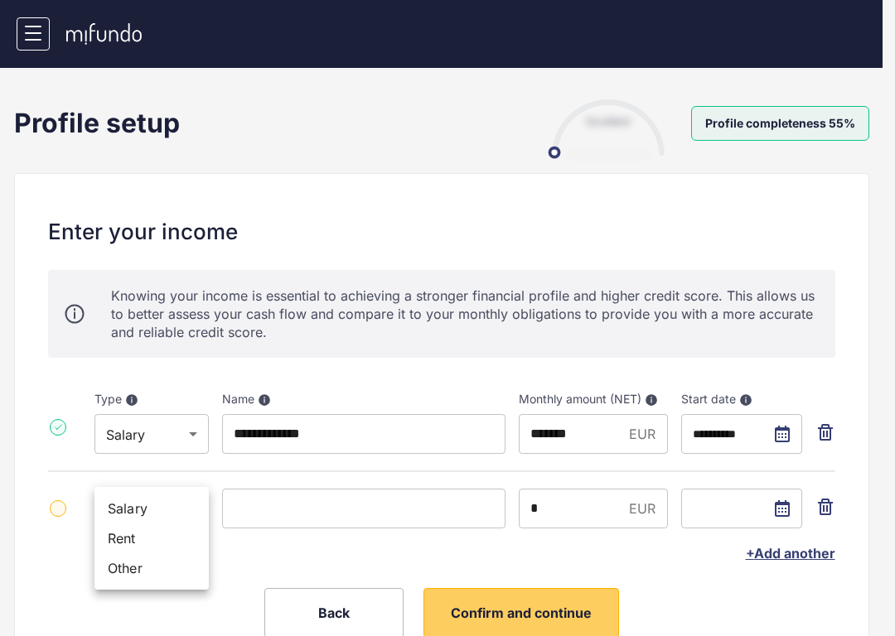
click at [130, 523] on body "**********" at bounding box center [447, 318] width 895 height 636
click at [142, 519] on li "Salary" at bounding box center [151, 509] width 114 height 30
type input "******"
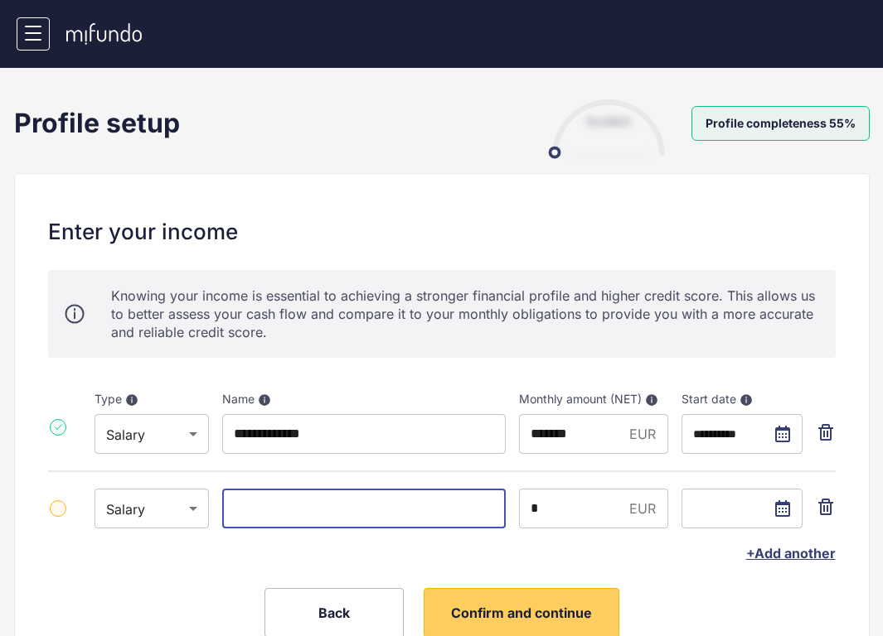
click at [322, 515] on input at bounding box center [363, 509] width 283 height 40
drag, startPoint x: 319, startPoint y: 509, endPoint x: 147, endPoint y: 488, distance: 173.6
click at [177, 488] on form "**********" at bounding box center [441, 470] width 787 height 184
paste input "**********"
type input "**********"
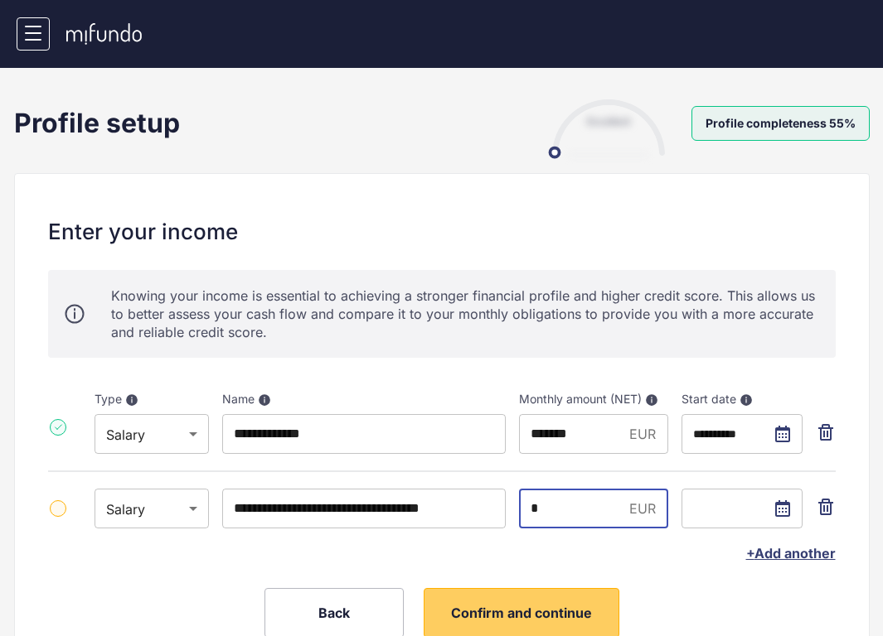
click at [597, 501] on input "*" at bounding box center [571, 509] width 104 height 40
click at [593, 506] on input "*" at bounding box center [571, 509] width 104 height 40
type input "***"
click at [787, 506] on input "text" at bounding box center [741, 509] width 121 height 40
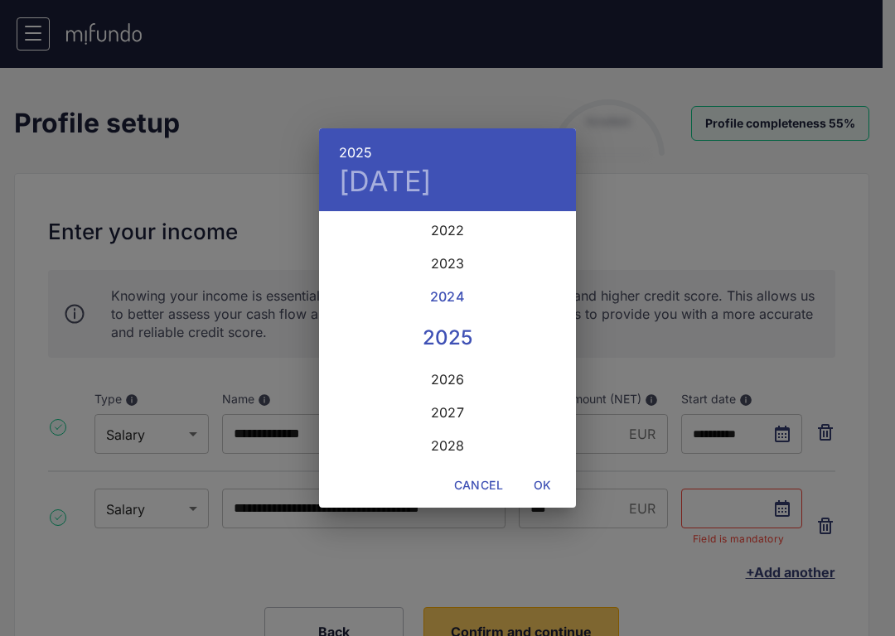
click at [458, 301] on div "2024" at bounding box center [447, 296] width 257 height 33
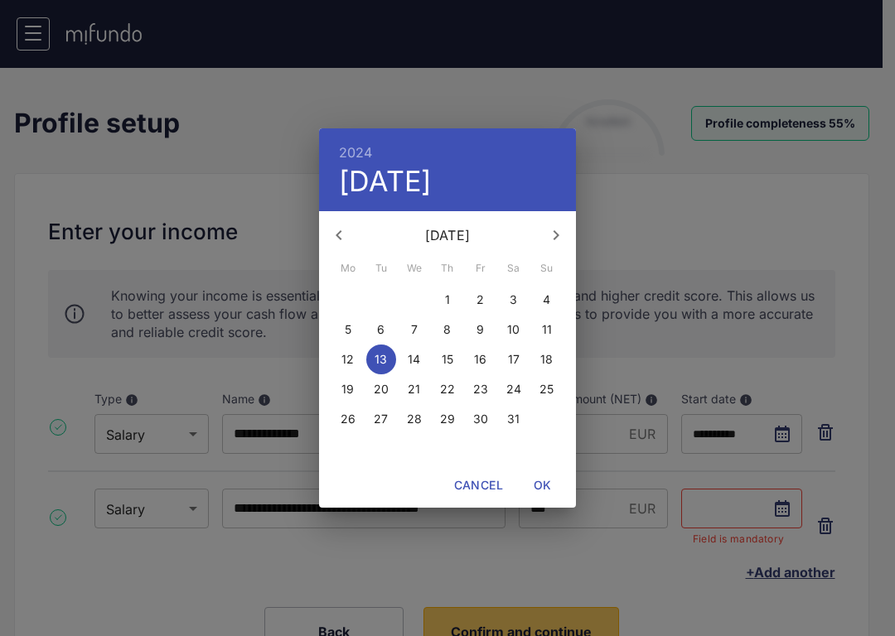
click at [439, 240] on p "[DATE]" at bounding box center [447, 235] width 177 height 20
click at [334, 235] on icon "button" at bounding box center [339, 235] width 20 height 20
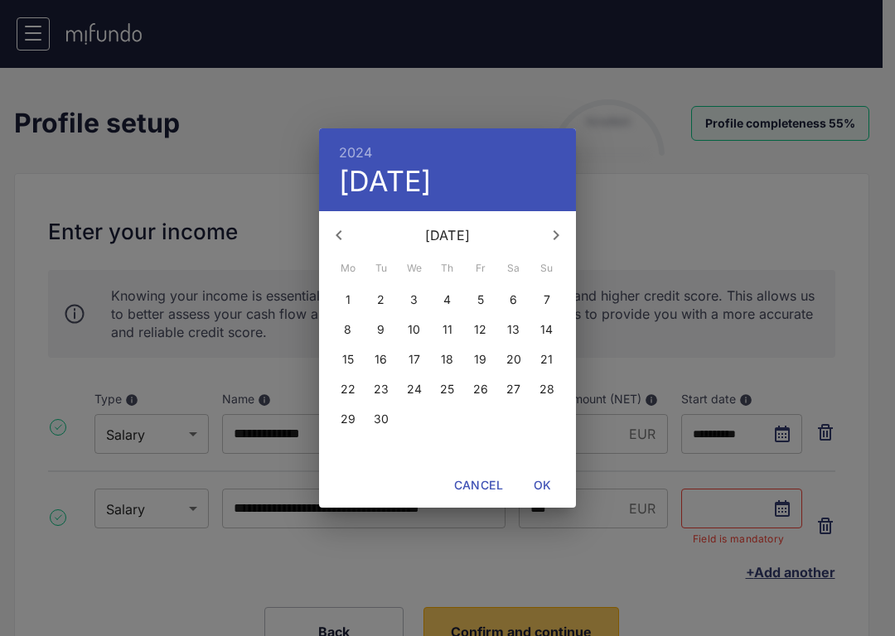
click at [334, 235] on icon "button" at bounding box center [339, 235] width 20 height 20
click at [550, 232] on icon "button" at bounding box center [556, 235] width 20 height 20
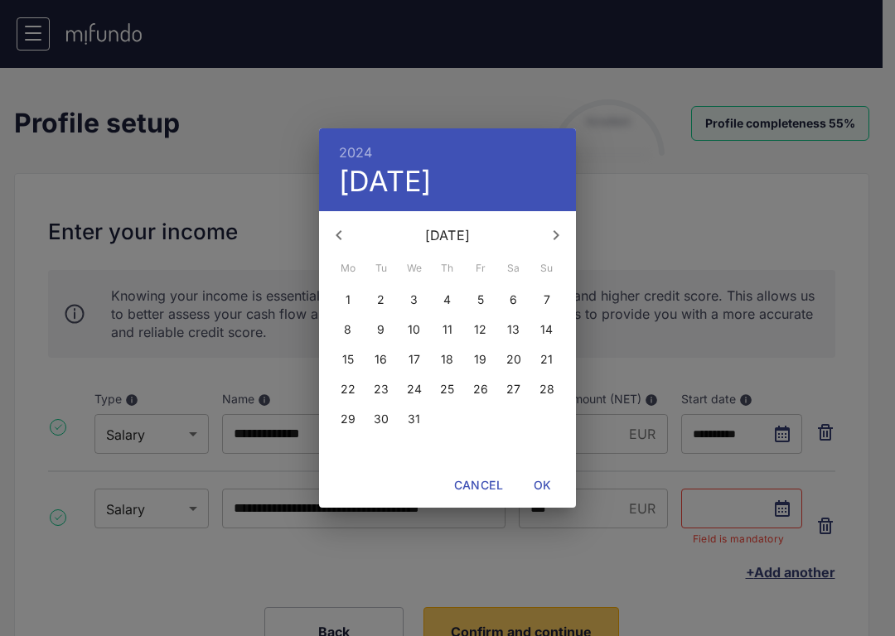
click at [550, 232] on icon "button" at bounding box center [556, 235] width 20 height 20
click at [549, 293] on p "1" at bounding box center [546, 300] width 5 height 17
click at [536, 479] on span "OK" at bounding box center [543, 486] width 40 height 21
type input "**********"
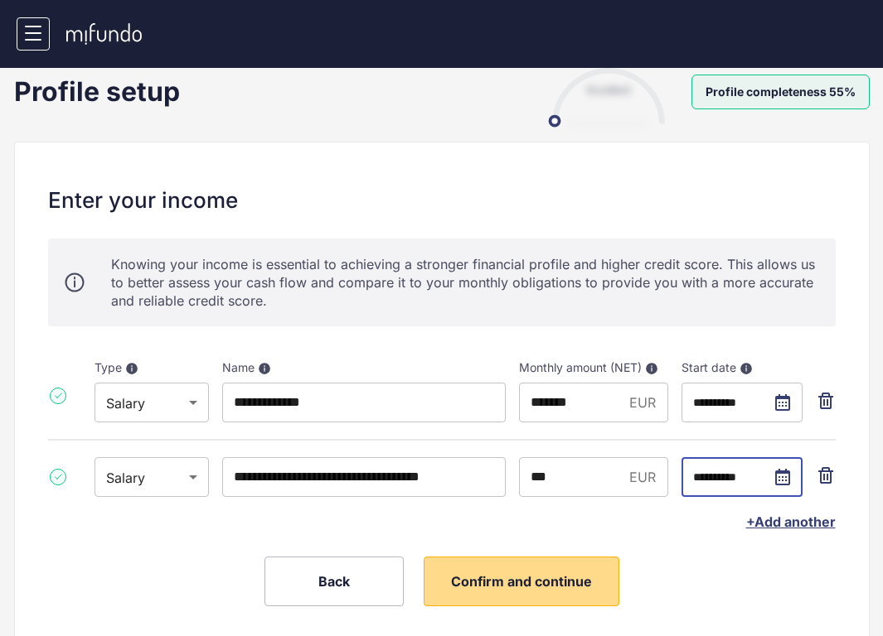
scroll to position [89, 0]
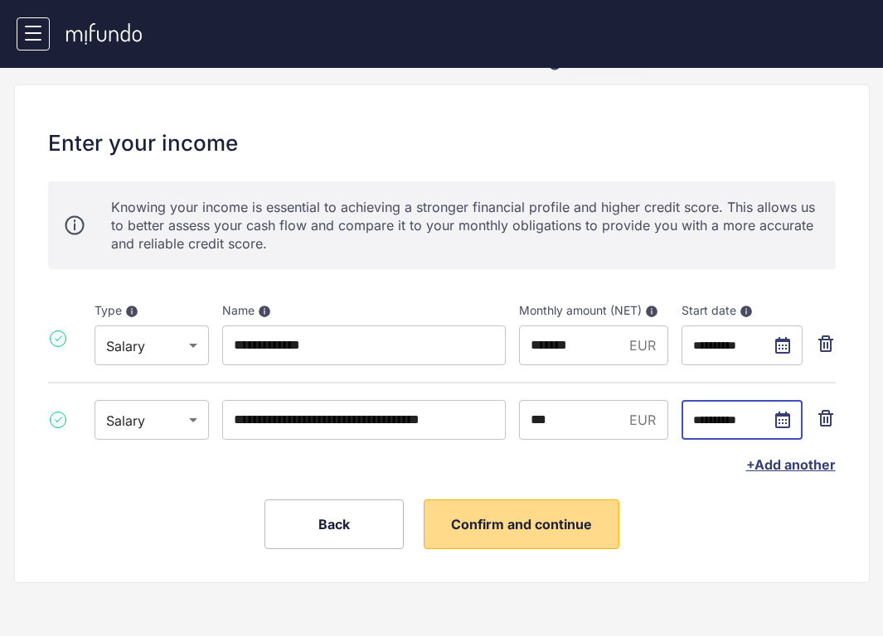
click at [568, 524] on span "Confirm and continue" at bounding box center [521, 524] width 141 height 17
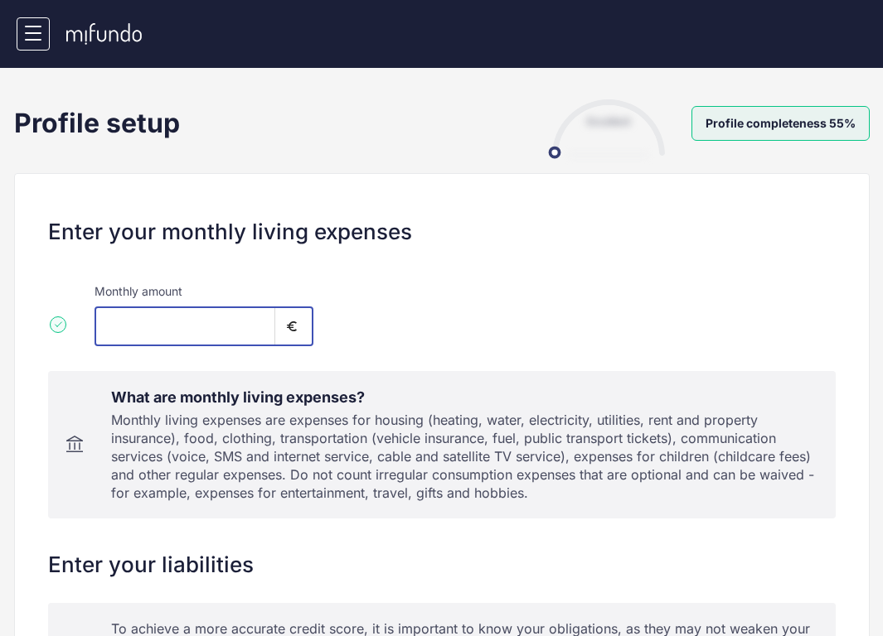
click at [201, 324] on input "*" at bounding box center [184, 327] width 181 height 40
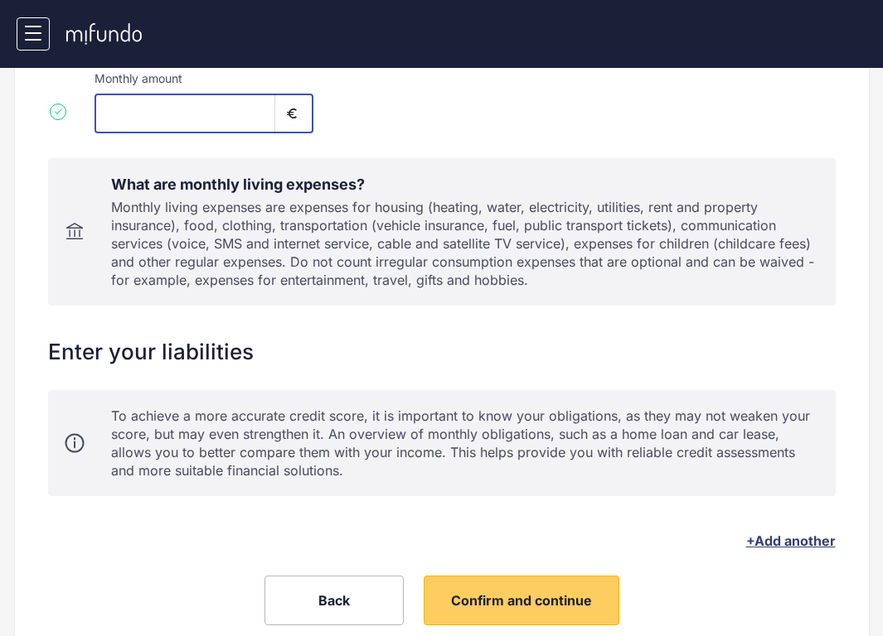
scroll to position [289, 0]
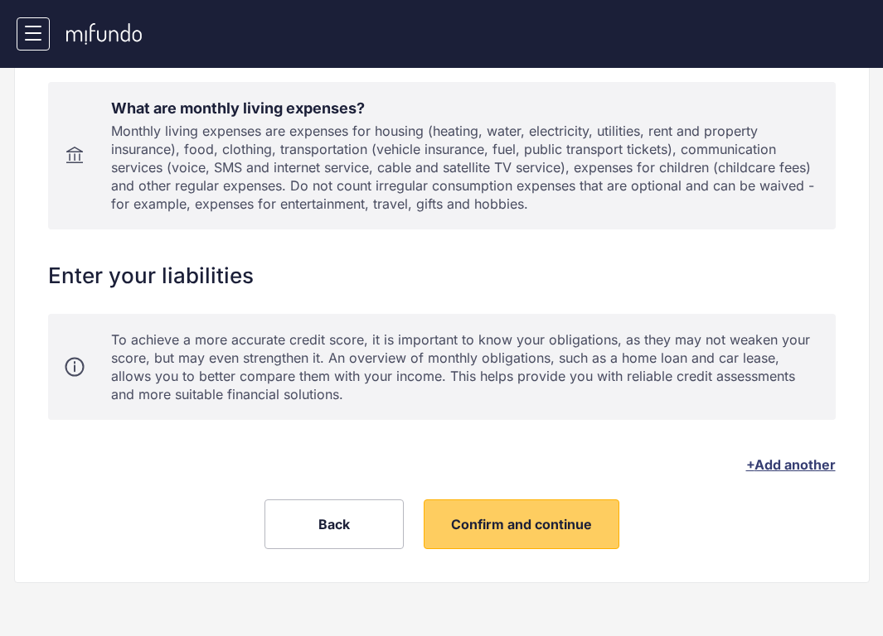
click at [148, 385] on div "To achieve a more accurate credit score, it is important to know your obligatio…" at bounding box center [465, 367] width 708 height 73
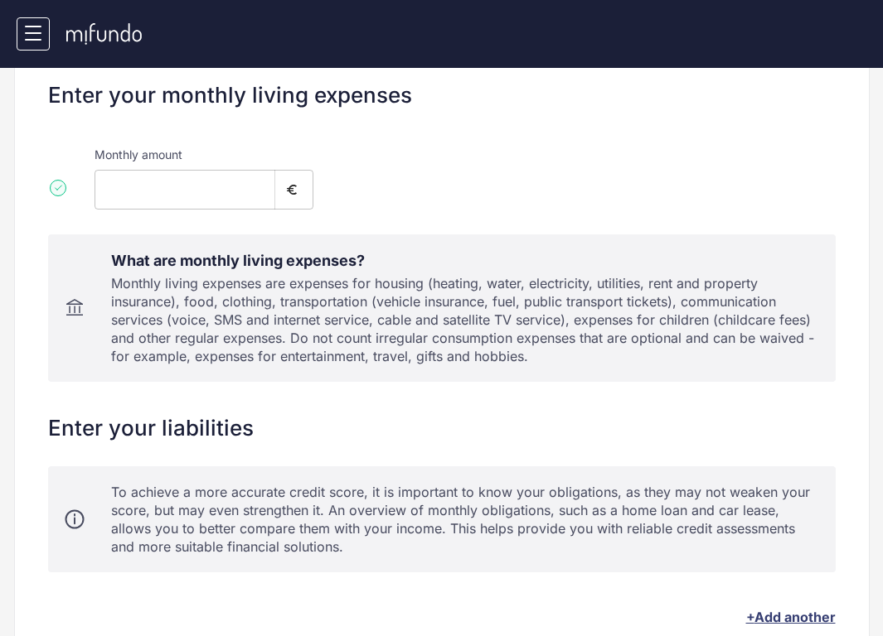
scroll to position [0, 0]
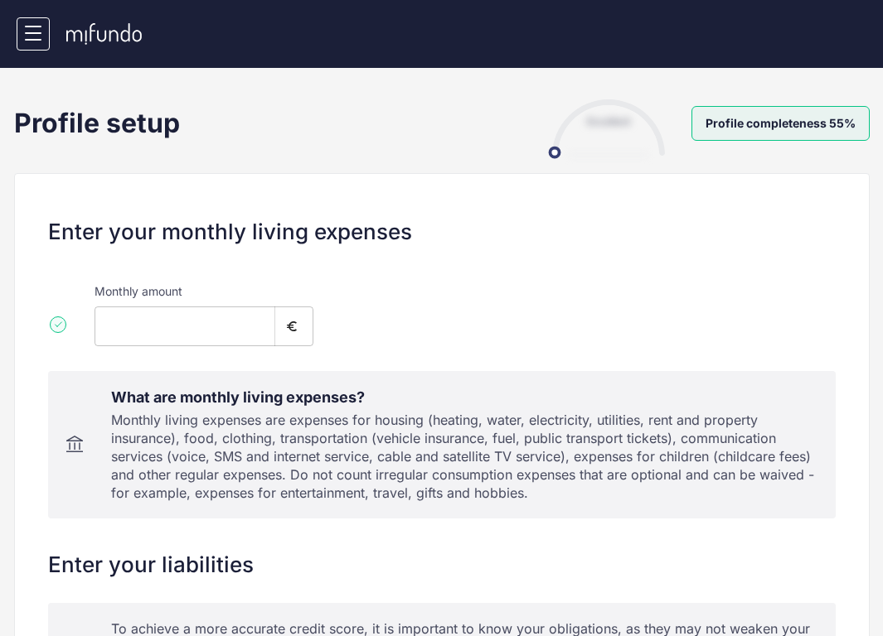
click at [175, 326] on input "*" at bounding box center [184, 327] width 181 height 40
type input "*"
type input "***"
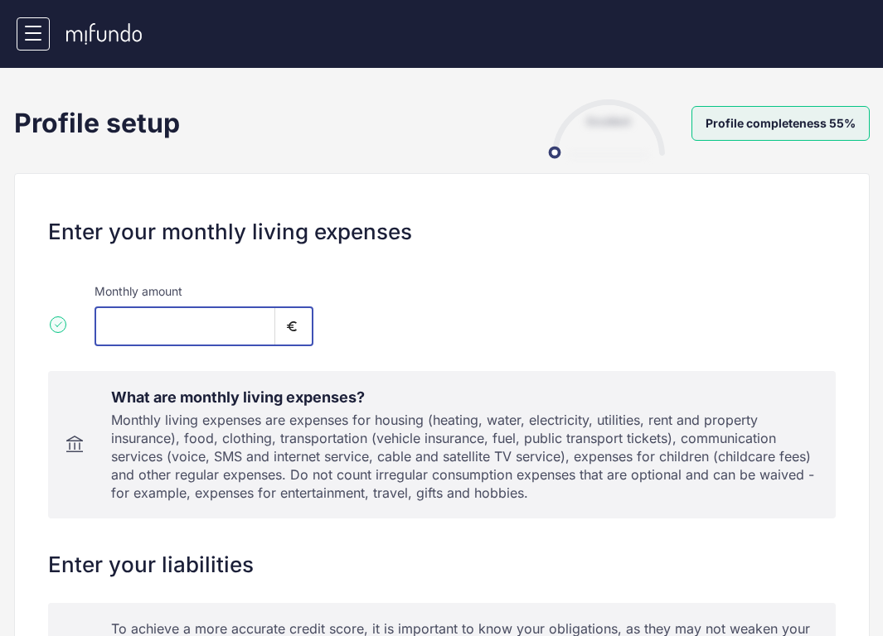
click at [240, 370] on div "Enter your monthly living expenses Monthly amount *** ​ What are monthly living…" at bounding box center [441, 529] width 787 height 620
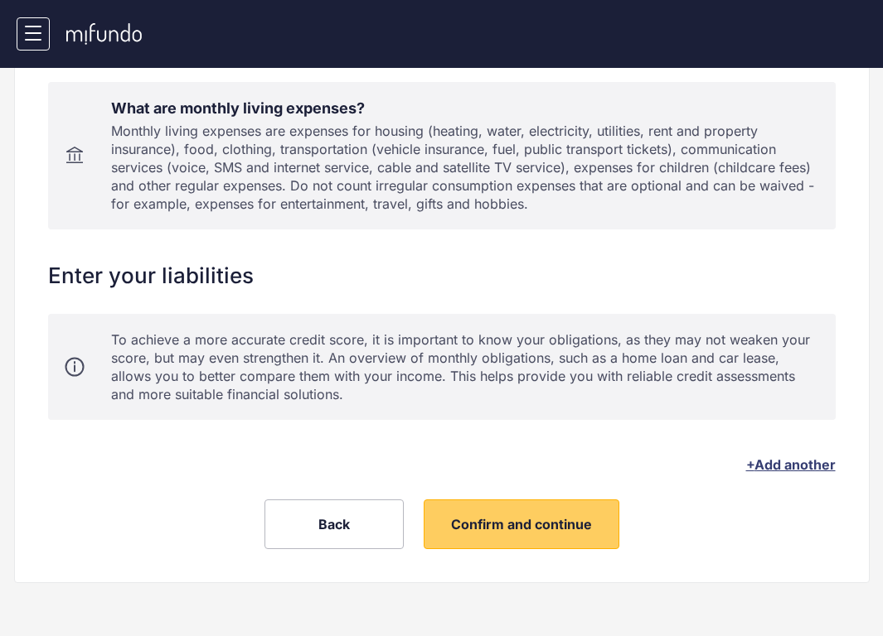
click at [786, 460] on span "+ Add another" at bounding box center [791, 465] width 90 height 17
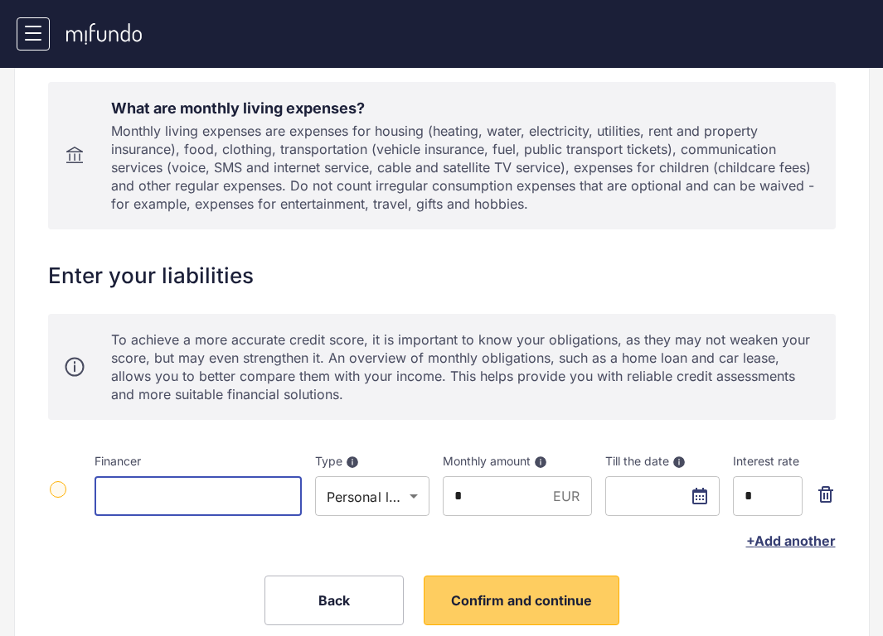
click at [246, 496] on input at bounding box center [197, 497] width 207 height 40
click at [419, 347] on body "**********" at bounding box center [441, 29] width 883 height 636
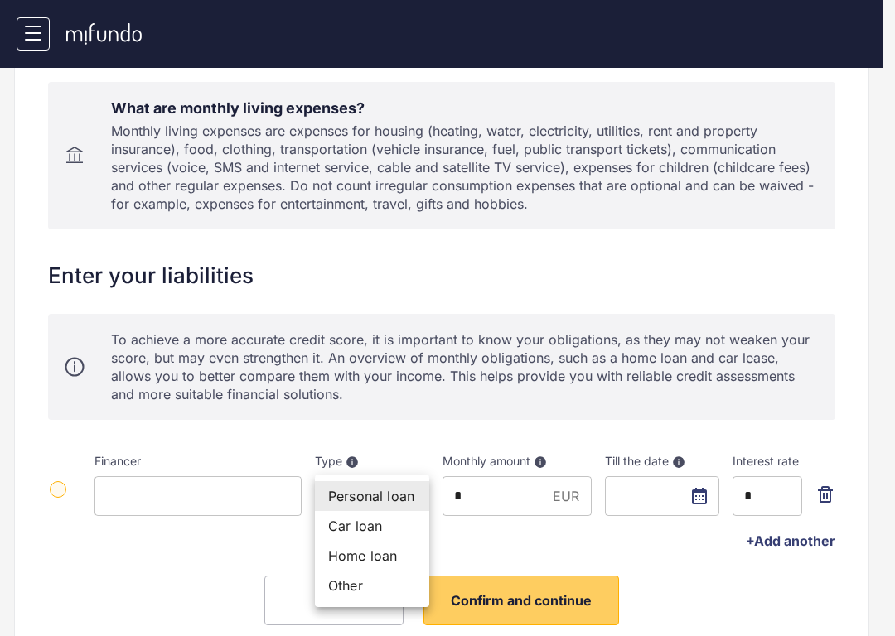
click at [405, 501] on li "Personal loan" at bounding box center [372, 496] width 114 height 30
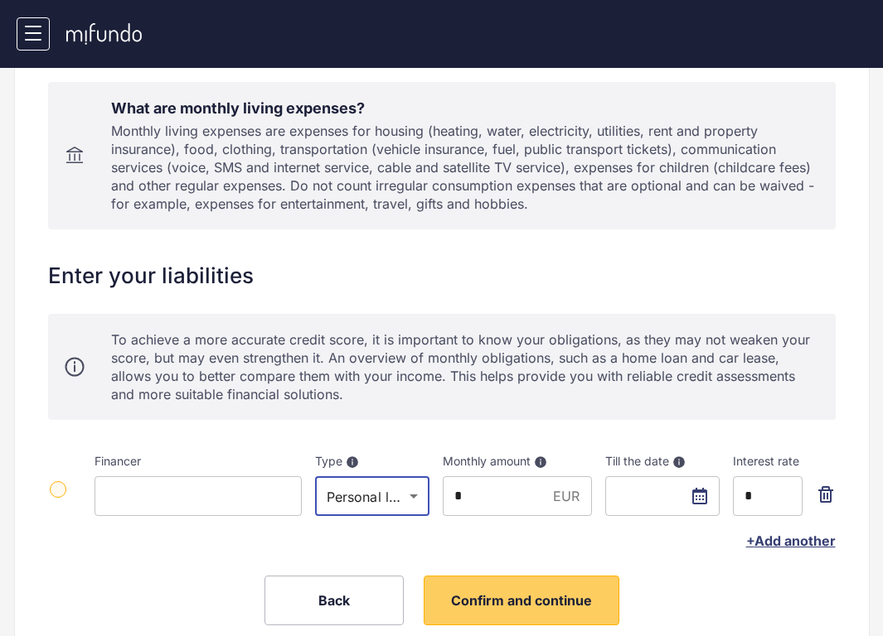
click at [405, 347] on body "**********" at bounding box center [441, 29] width 883 height 636
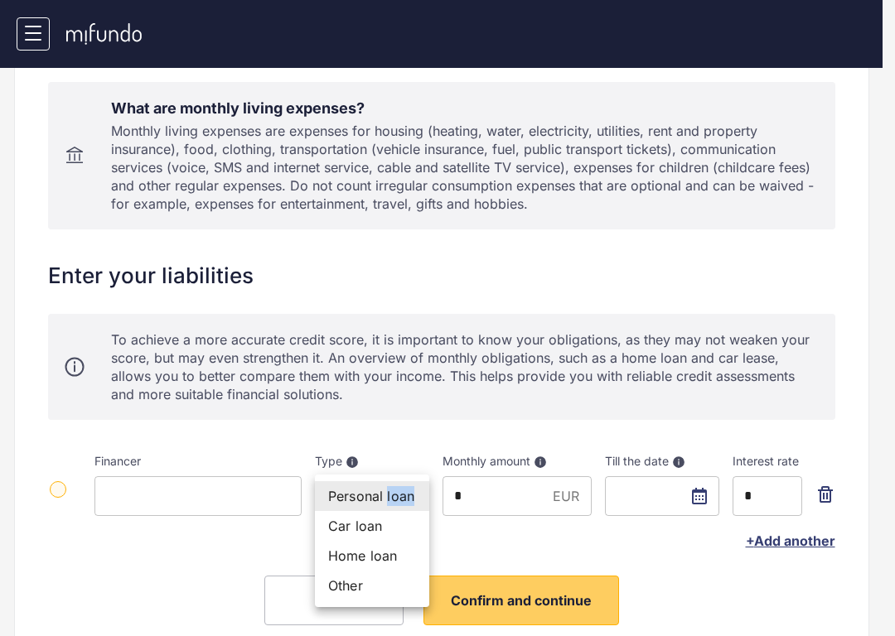
click at [405, 501] on li "Personal loan" at bounding box center [372, 496] width 114 height 30
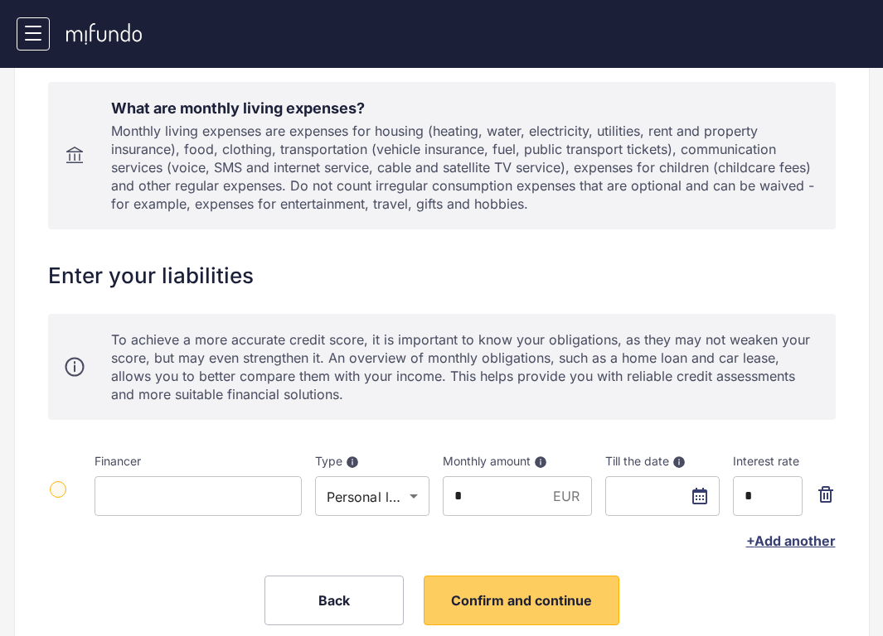
click at [780, 532] on div "+ Add another" at bounding box center [441, 532] width 787 height 33
click at [777, 536] on span "+ Add another" at bounding box center [791, 541] width 90 height 17
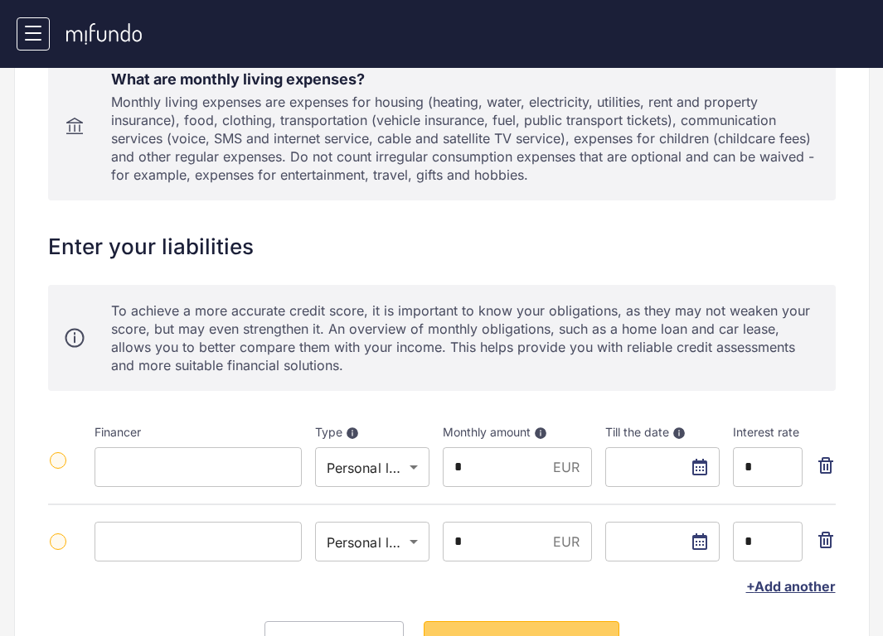
click at [774, 583] on span "+ Add another" at bounding box center [791, 586] width 90 height 17
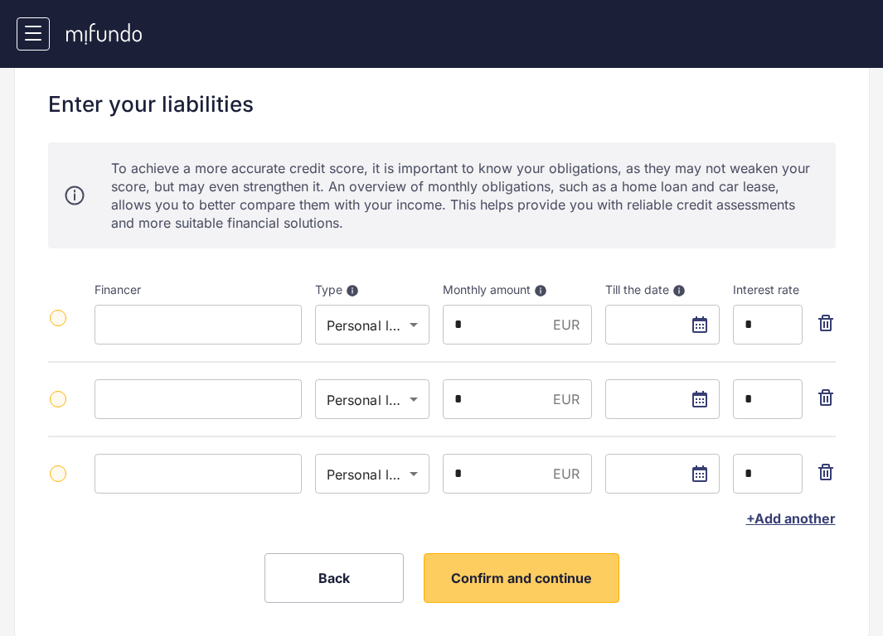
click at [785, 525] on span "+ Add another" at bounding box center [791, 518] width 90 height 17
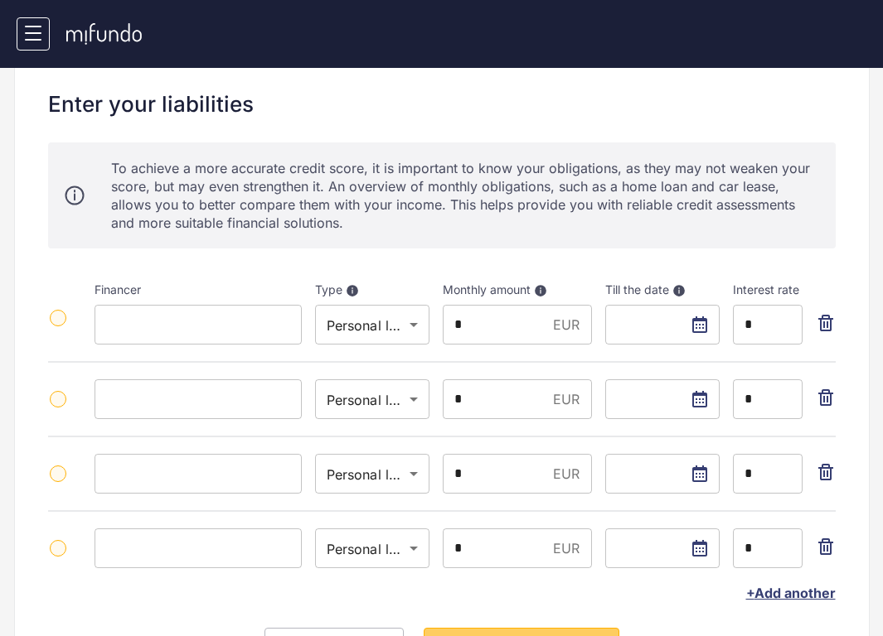
scroll to position [472, 0]
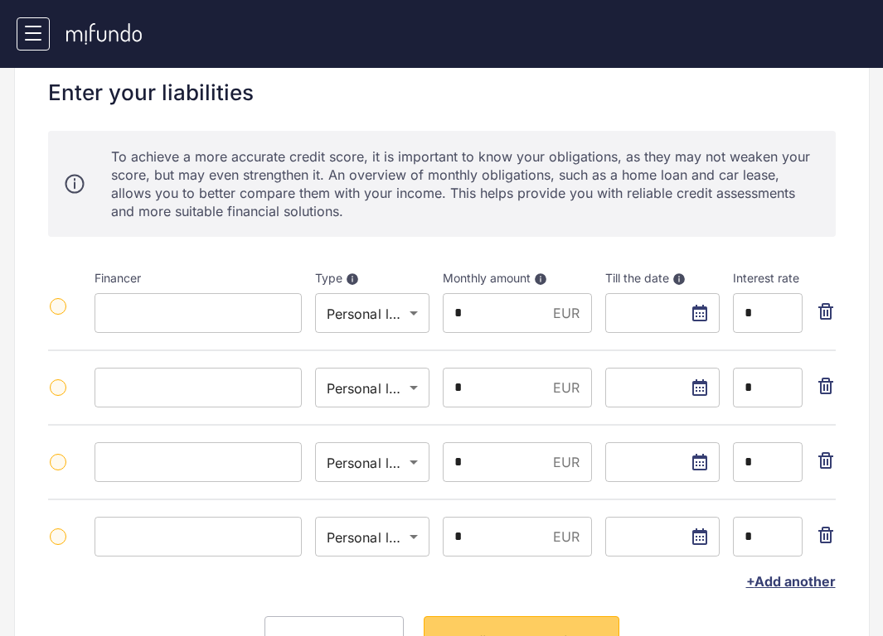
click at [779, 584] on span "+ Add another" at bounding box center [791, 581] width 90 height 17
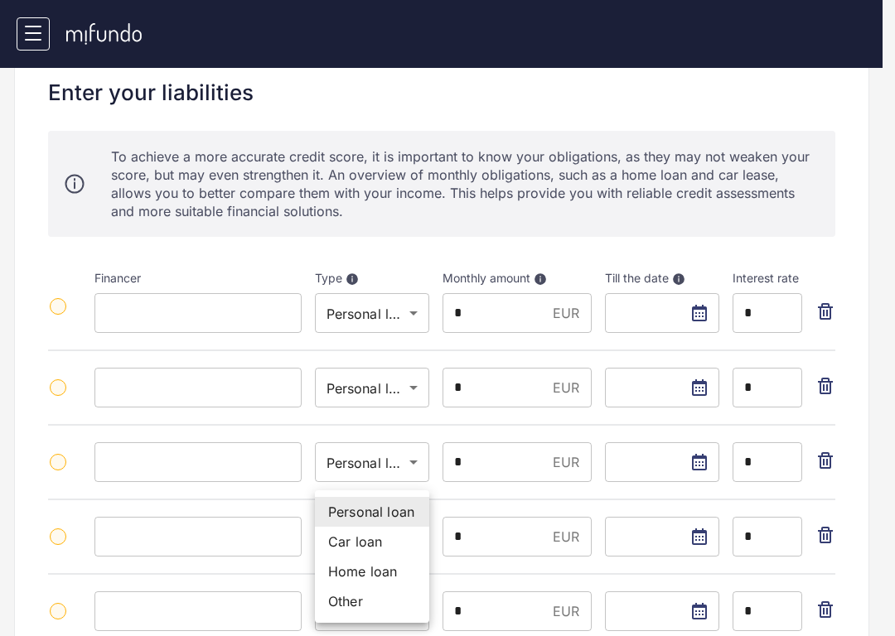
click at [482, 582] on div at bounding box center [447, 318] width 895 height 636
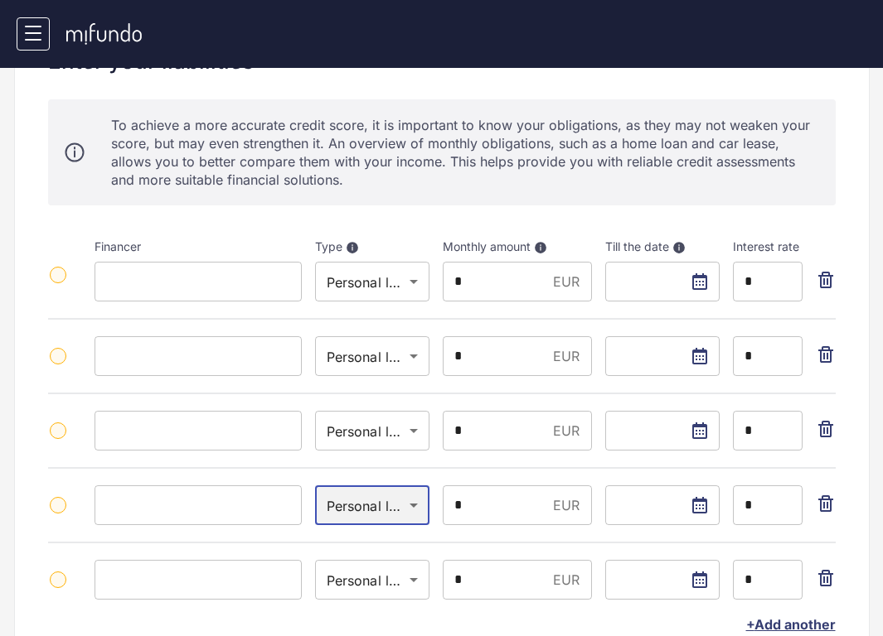
scroll to position [591, 0]
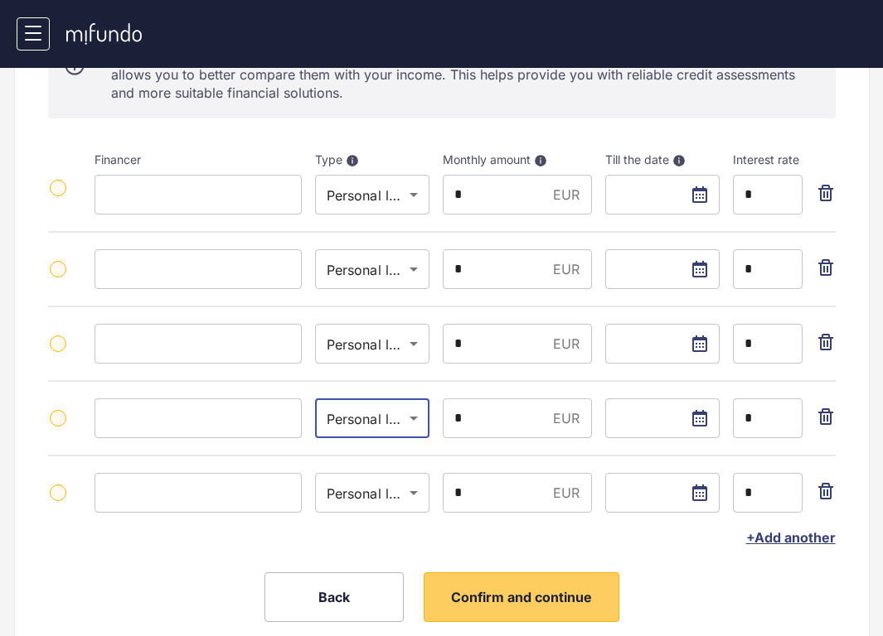
click at [831, 191] on icon "button" at bounding box center [825, 193] width 20 height 20
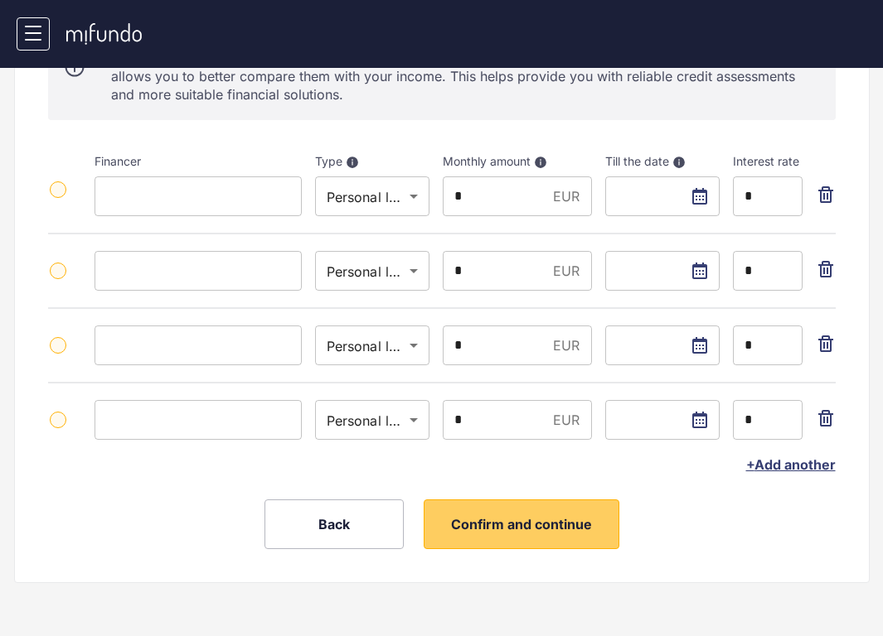
click at [831, 191] on icon "button" at bounding box center [825, 194] width 15 height 17
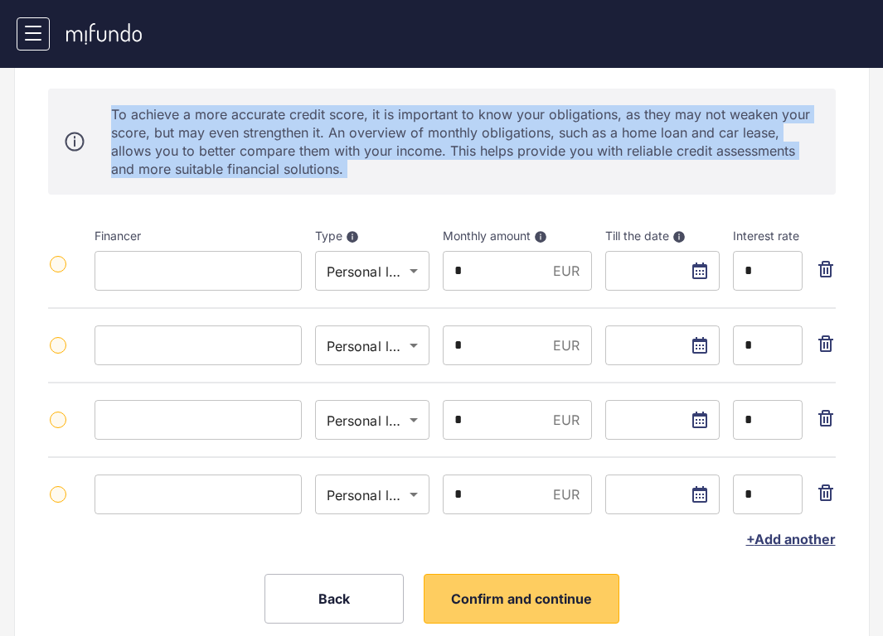
click at [831, 191] on div "To achieve a more accurate credit score, it is important to know your obligatio…" at bounding box center [441, 142] width 787 height 106
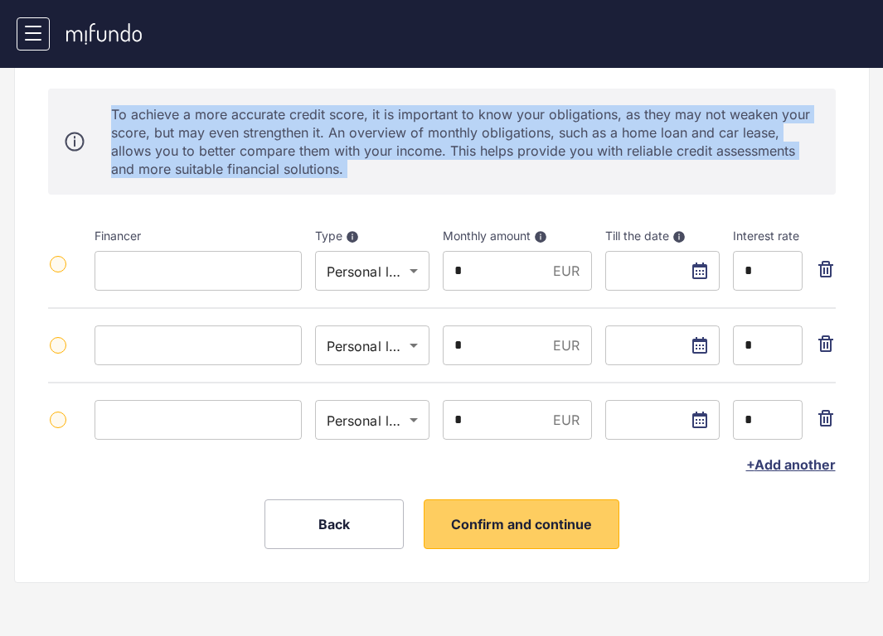
drag, startPoint x: 831, startPoint y: 191, endPoint x: 831, endPoint y: 201, distance: 9.1
click at [831, 191] on div "To achieve a more accurate credit score, it is important to know your obligatio…" at bounding box center [441, 142] width 787 height 106
click at [825, 262] on icon "button" at bounding box center [825, 269] width 15 height 17
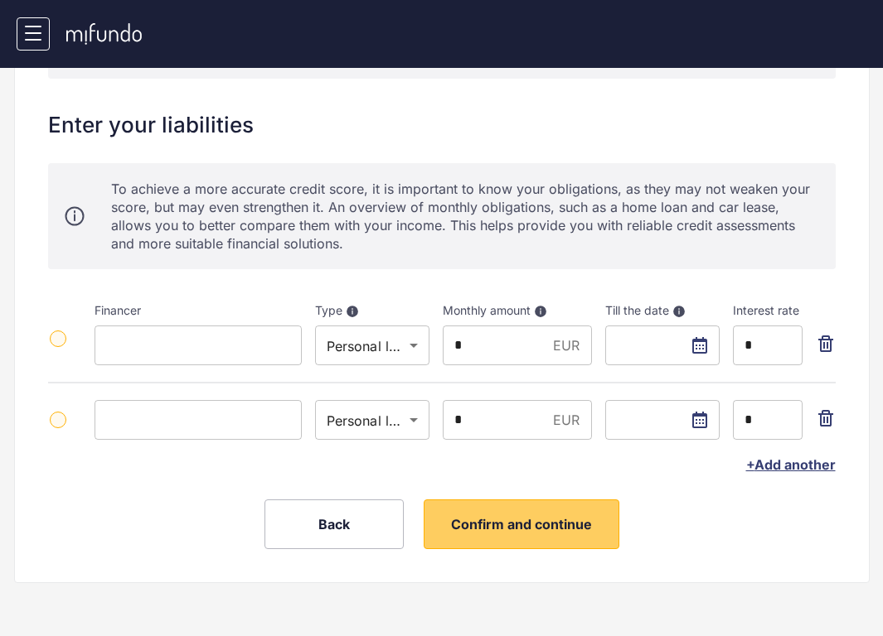
drag, startPoint x: 826, startPoint y: 329, endPoint x: 820, endPoint y: 342, distance: 14.5
click at [826, 329] on div at bounding box center [825, 327] width 20 height 76
drag, startPoint x: 820, startPoint y: 342, endPoint x: 820, endPoint y: 371, distance: 29.0
click at [820, 342] on icon "button" at bounding box center [825, 344] width 15 height 17
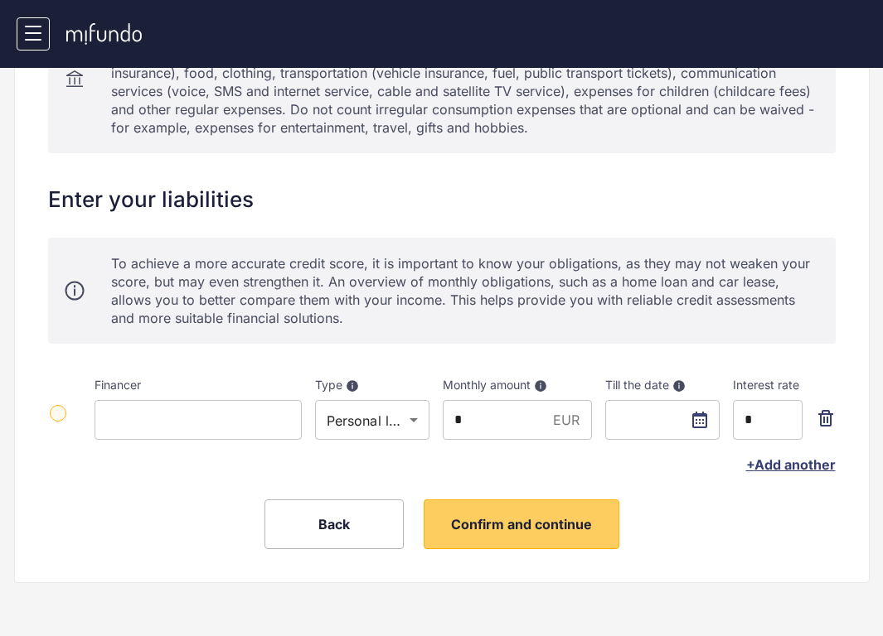
drag, startPoint x: 825, startPoint y: 410, endPoint x: 823, endPoint y: 419, distance: 8.5
click at [825, 410] on icon "button" at bounding box center [825, 418] width 15 height 17
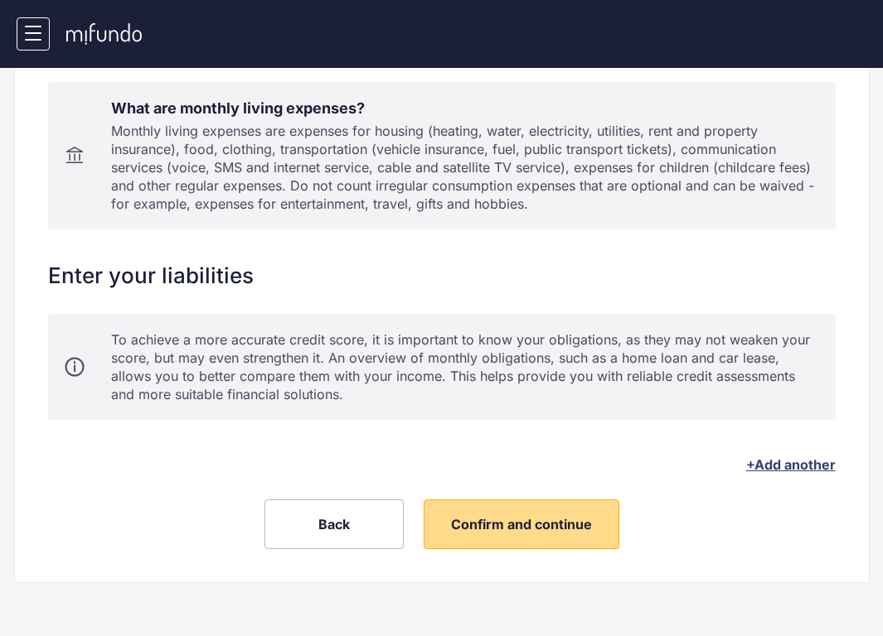
click at [550, 507] on button "Confirm and continue" at bounding box center [521, 525] width 196 height 50
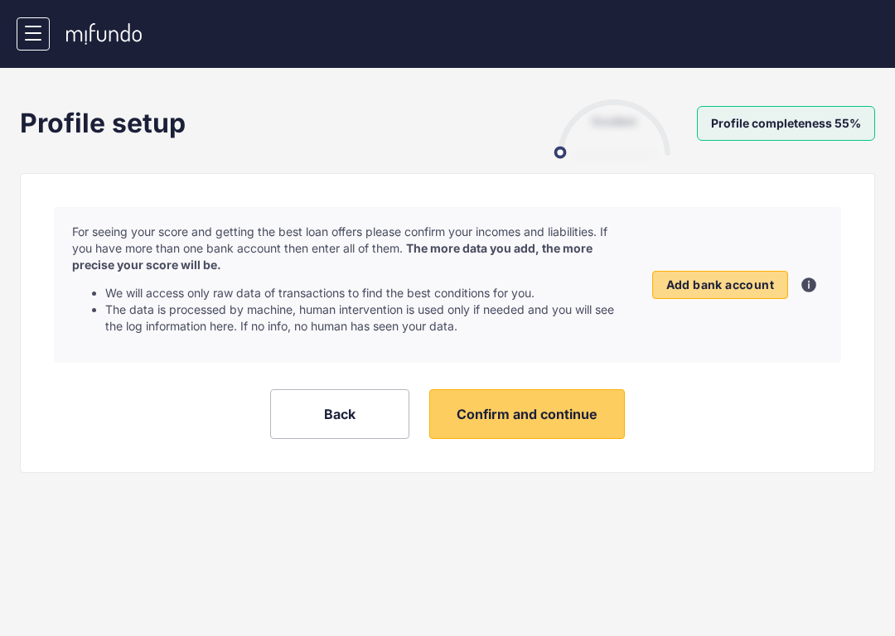
click at [685, 276] on button "Add bank account" at bounding box center [720, 285] width 136 height 28
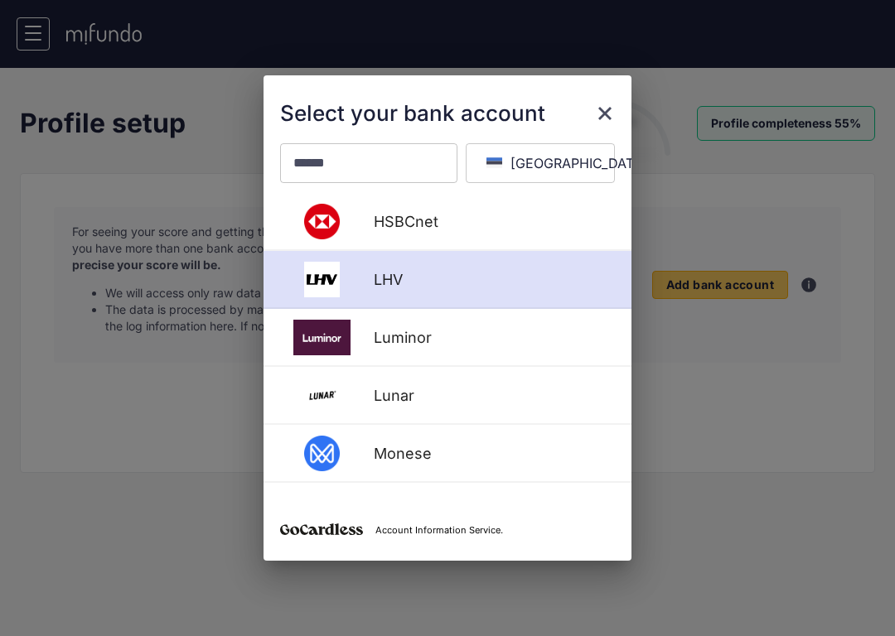
scroll to position [312, 0]
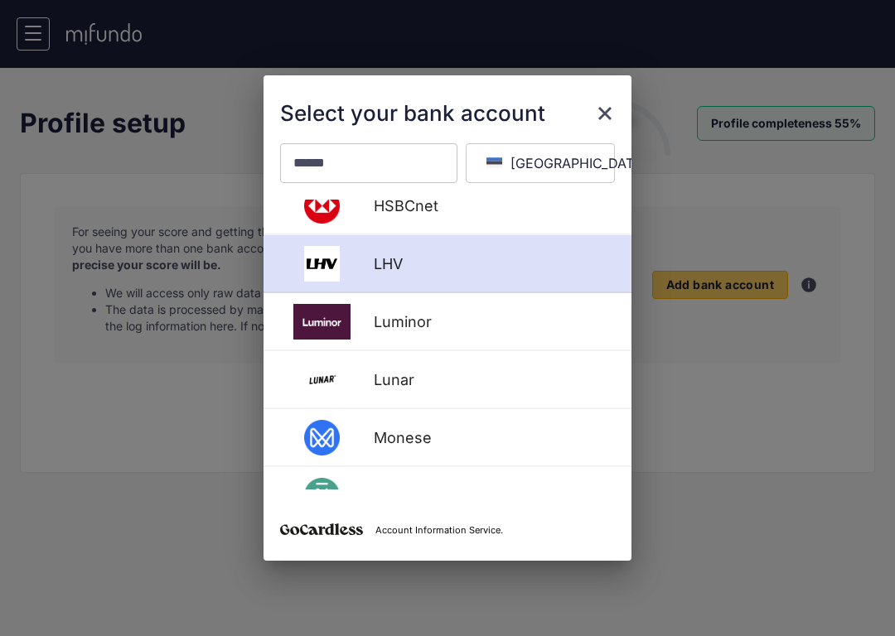
click at [435, 256] on div "LHV" at bounding box center [489, 263] width 251 height 17
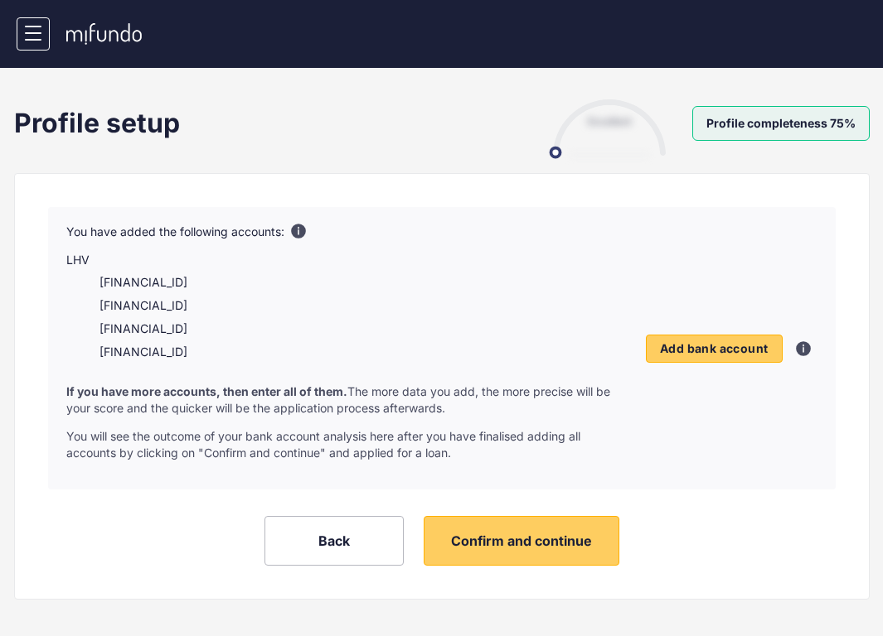
scroll to position [3, 0]
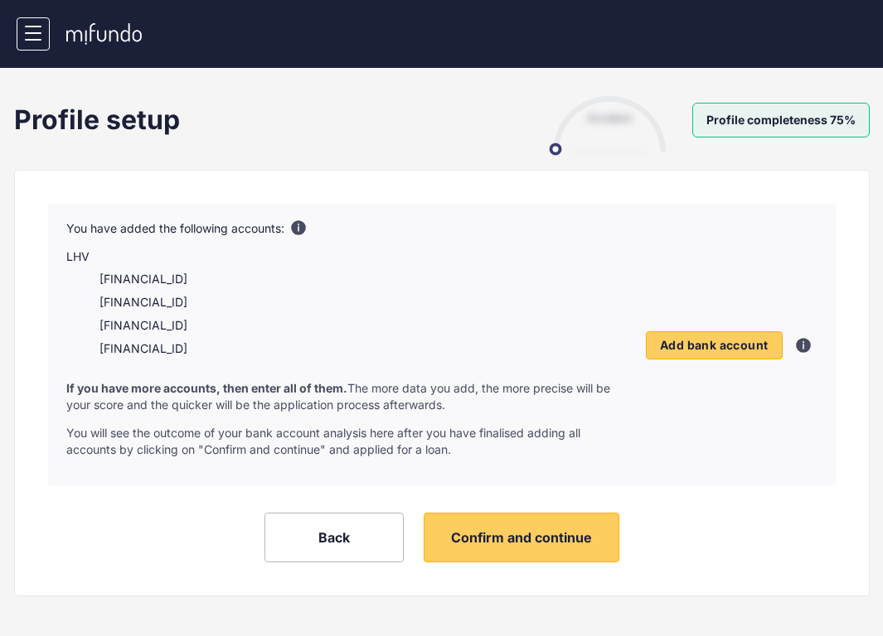
drag, startPoint x: 109, startPoint y: 275, endPoint x: 276, endPoint y: 288, distance: 167.9
click at [276, 288] on ul "EE107700779900811552 EE567700772004661427 EE477700771004815562 EE02770077100376…" at bounding box center [343, 314] width 555 height 86
click at [524, 535] on span "Confirm and continue" at bounding box center [521, 538] width 141 height 17
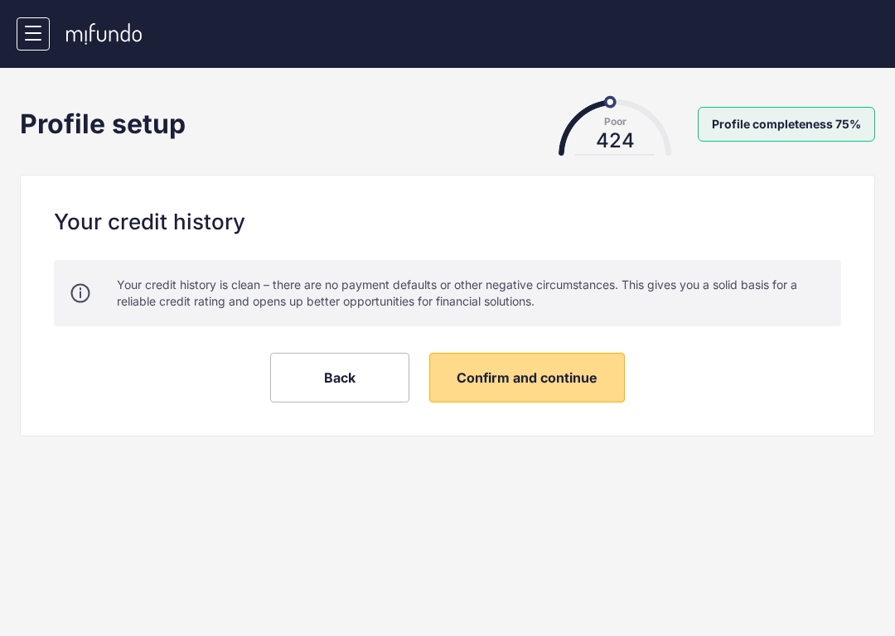
click at [482, 381] on span "Confirm and continue" at bounding box center [527, 378] width 141 height 17
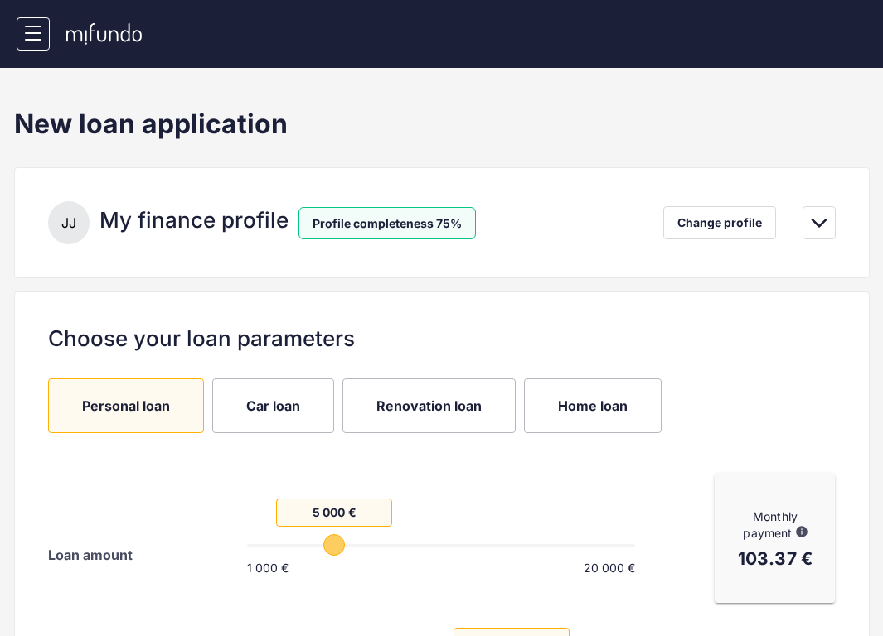
click at [269, 402] on span "Car loan" at bounding box center [273, 406] width 54 height 18
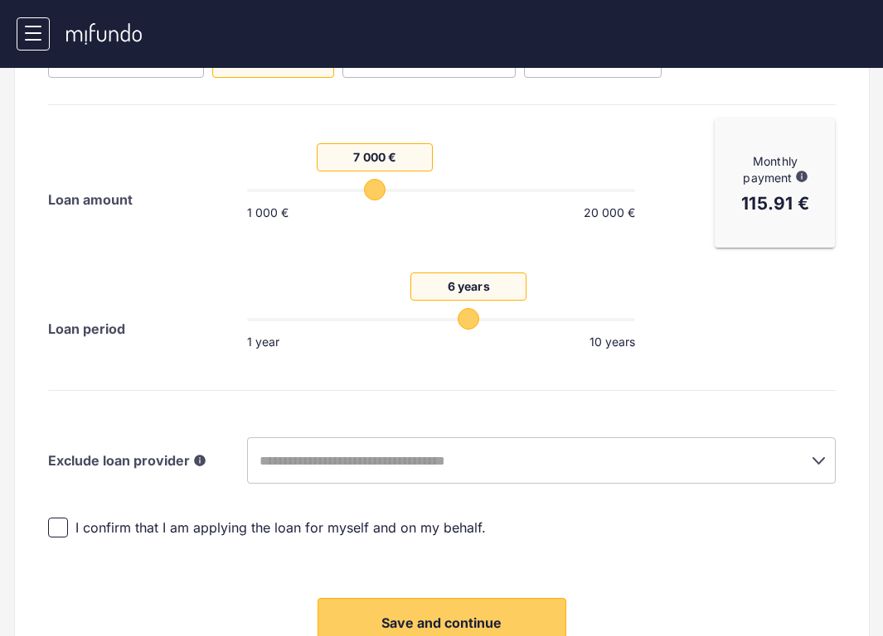
scroll to position [481, 0]
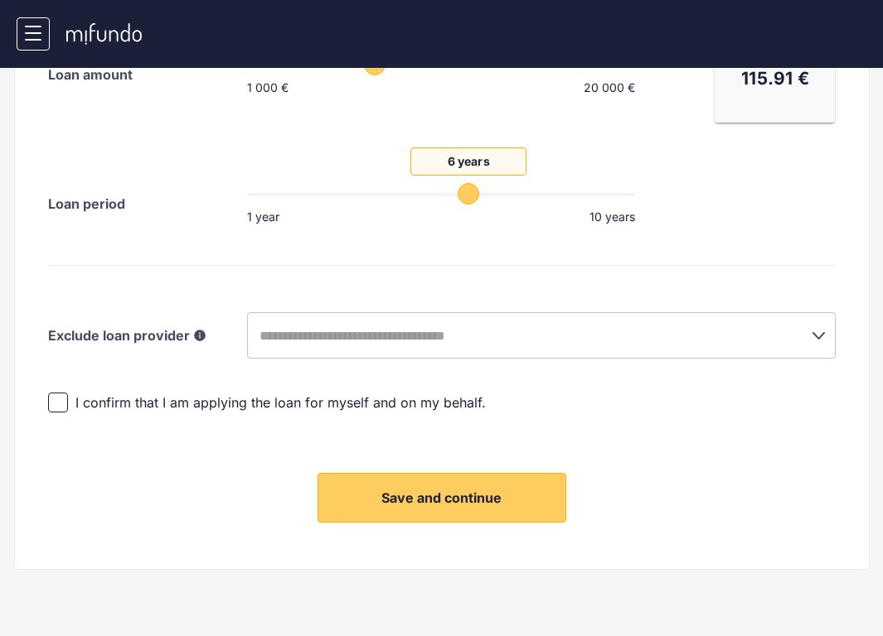
click at [380, 341] on input "text" at bounding box center [517, 335] width 527 height 31
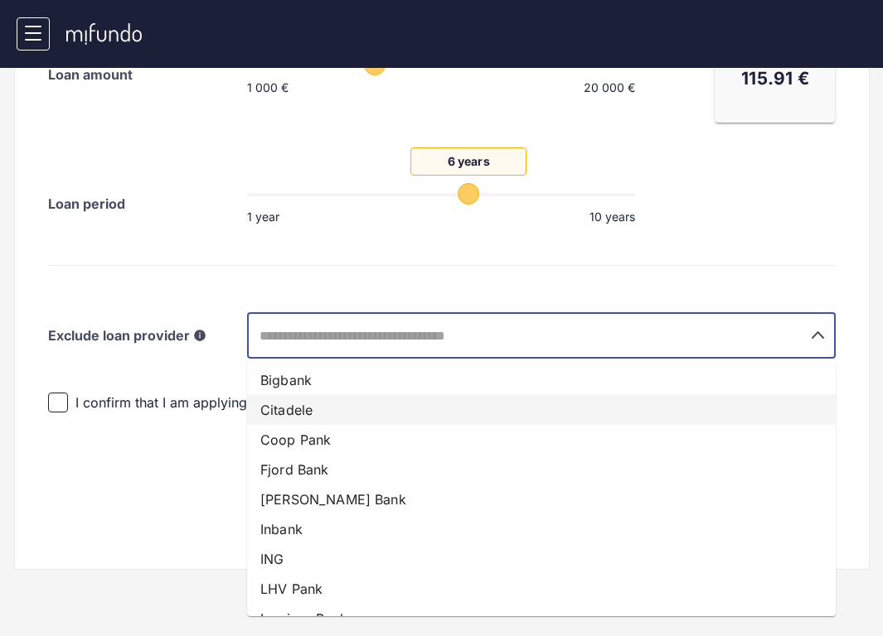
scroll to position [206, 0]
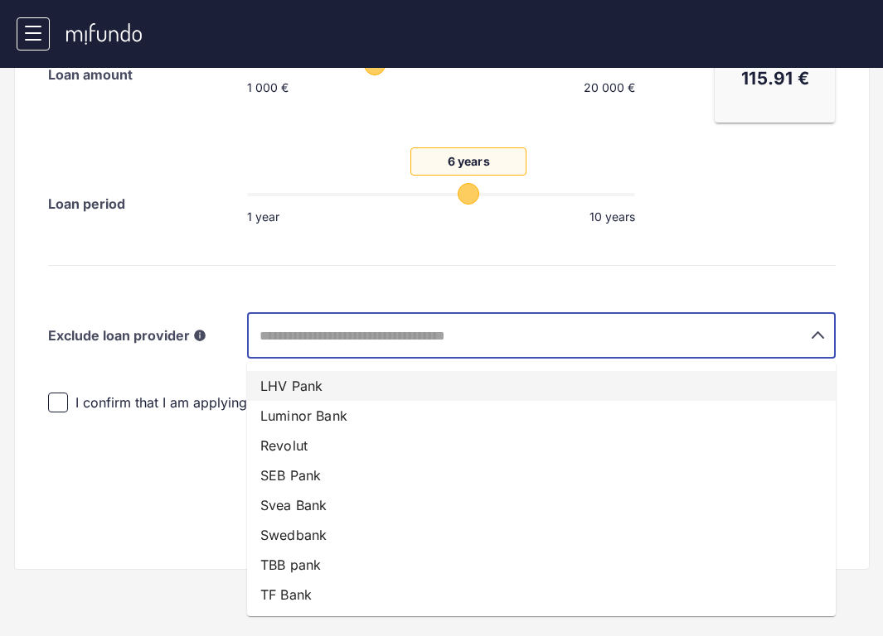
click at [186, 359] on div "Choose your loan parameters Personal loan Car loan Renovation loan Home loan Lo…" at bounding box center [441, 190] width 855 height 759
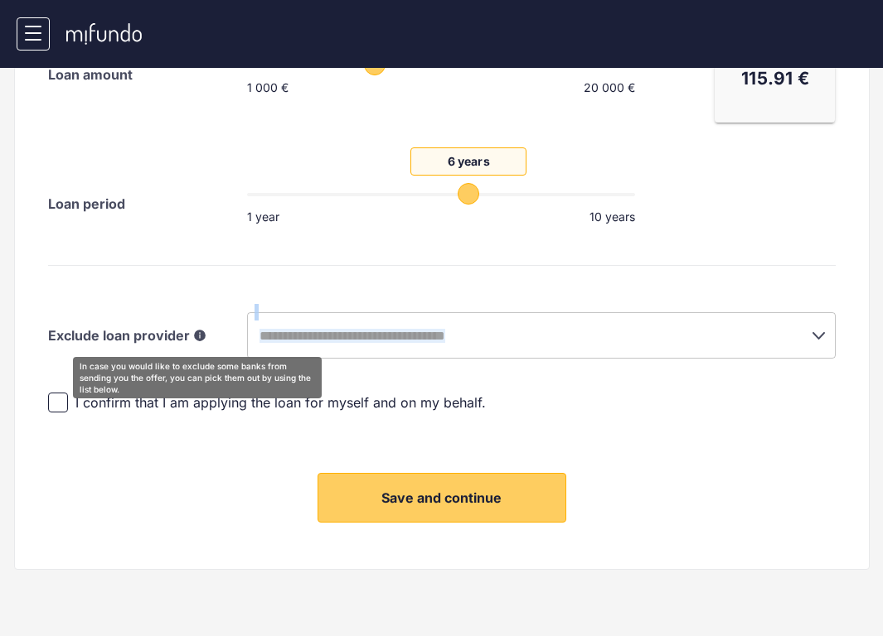
click at [191, 339] on icon at bounding box center [200, 336] width 20 height 20
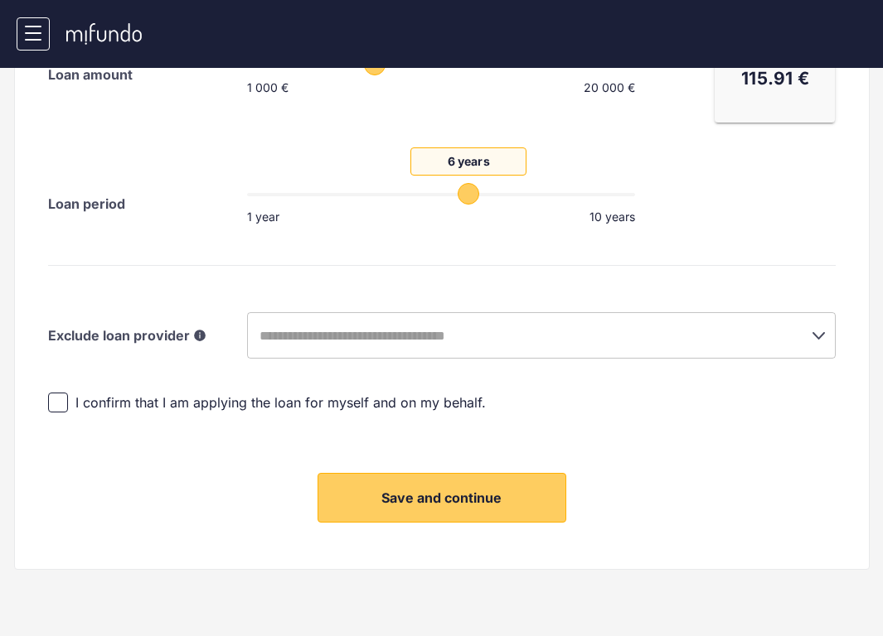
click at [201, 311] on div "Exclude loan provider In case you would like to exclude some banks from sending…" at bounding box center [441, 319] width 787 height 80
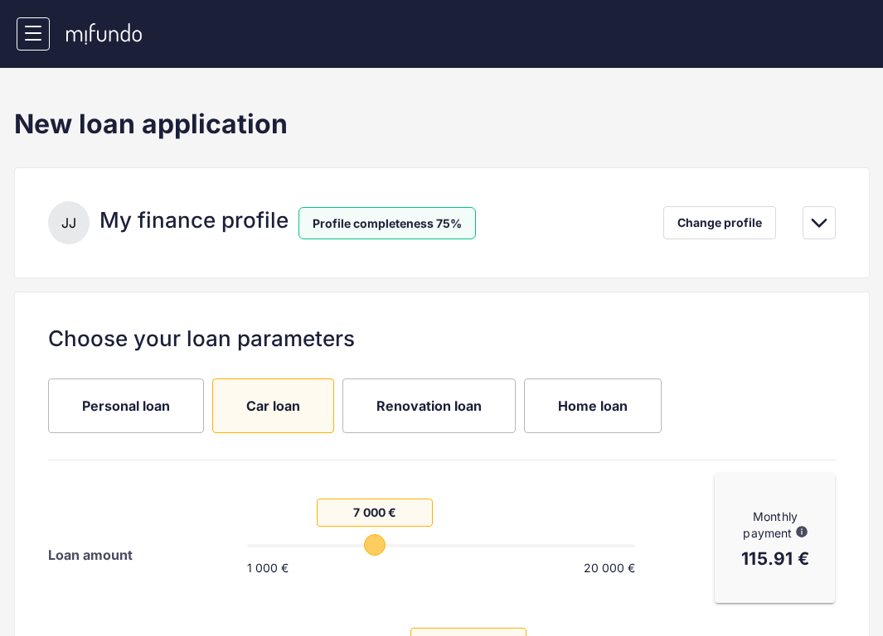
click at [423, 206] on div "J J My finance profile Profile completeness 75%" at bounding box center [262, 222] width 428 height 43
click at [825, 223] on icon at bounding box center [819, 223] width 20 height 20
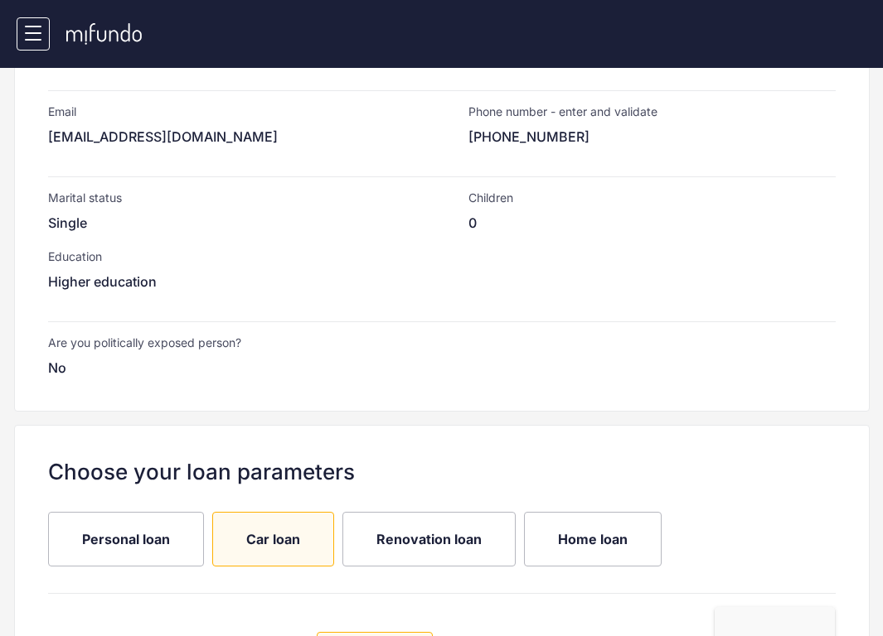
scroll to position [85, 0]
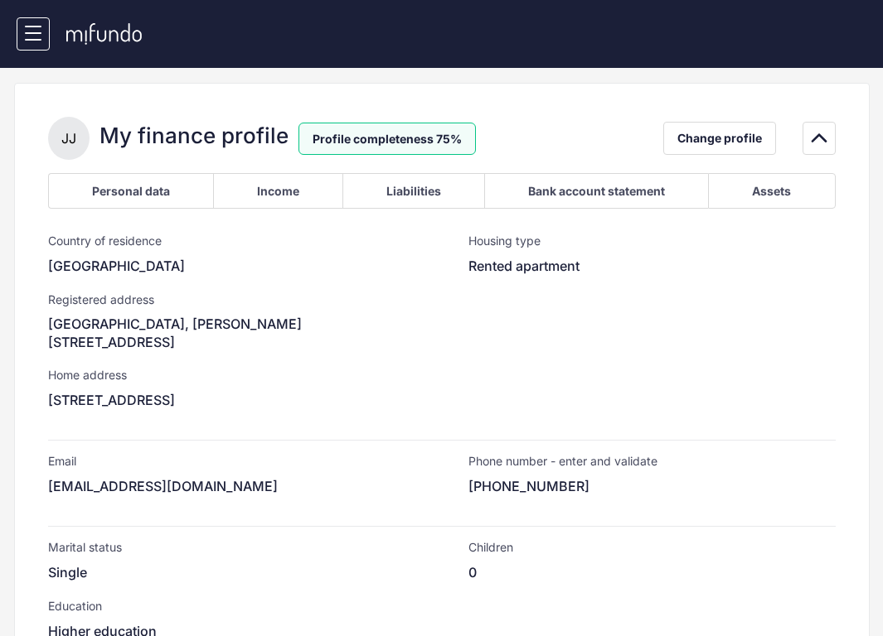
click at [675, 186] on div "Bank account statement" at bounding box center [596, 191] width 224 height 36
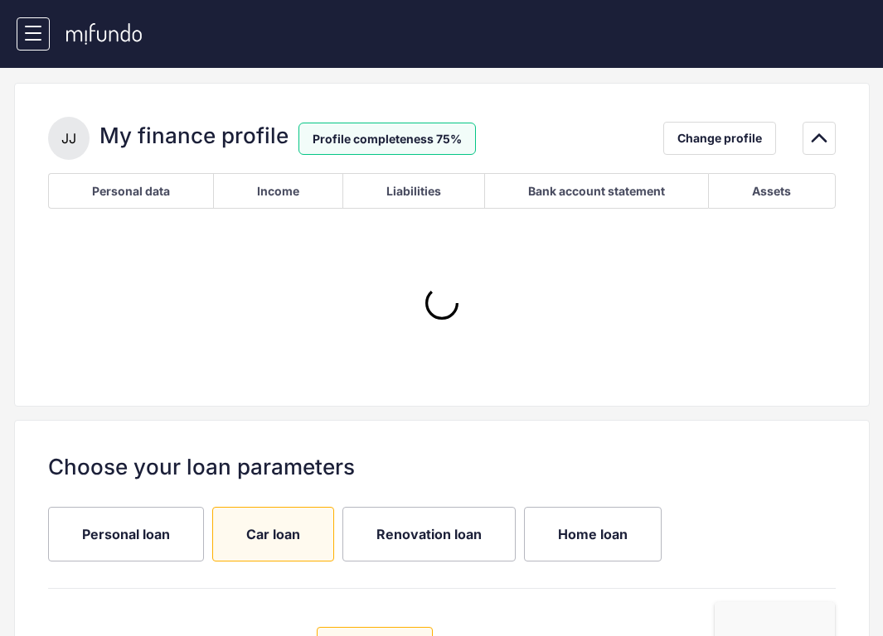
click at [767, 200] on div "Assets" at bounding box center [771, 191] width 127 height 36
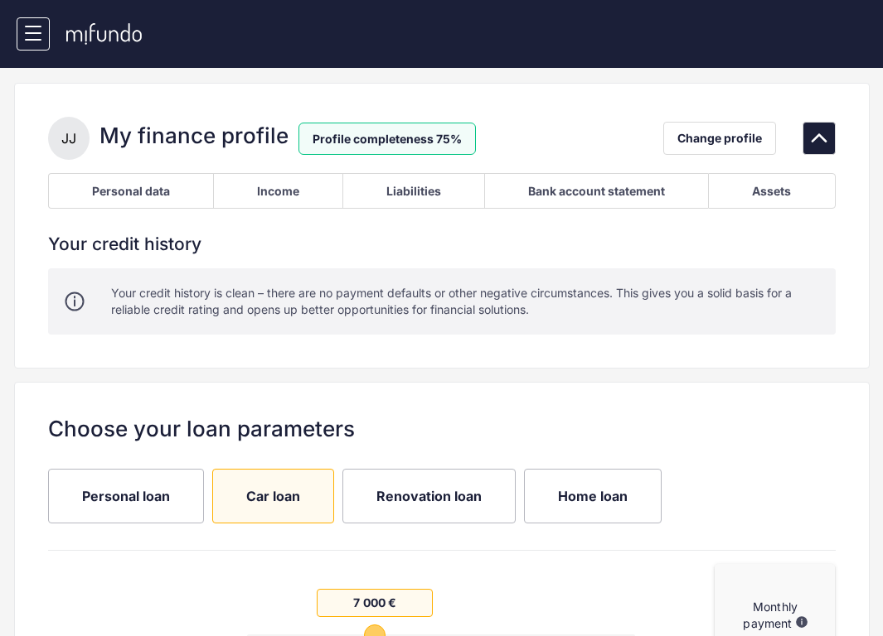
click at [821, 129] on icon at bounding box center [819, 138] width 20 height 20
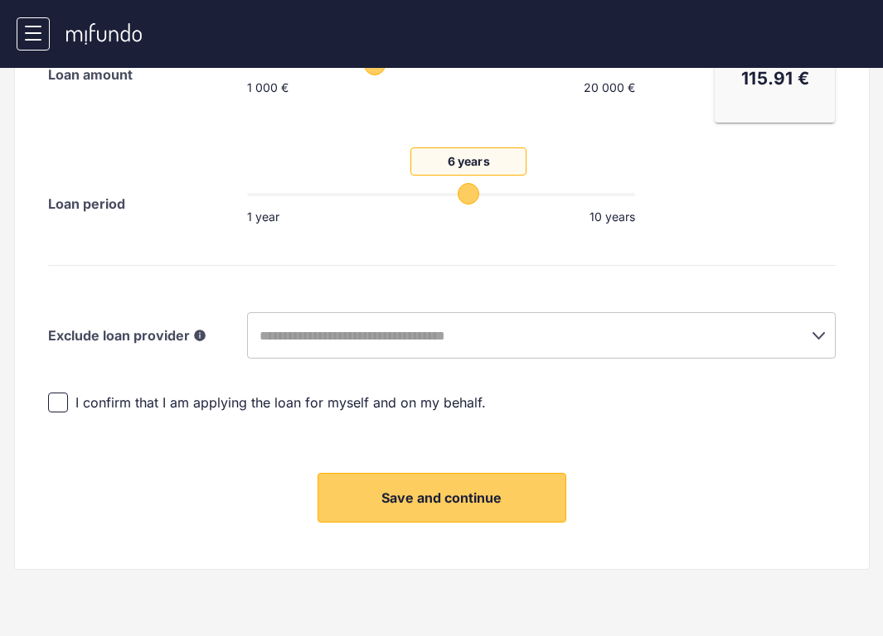
scroll to position [0, 0]
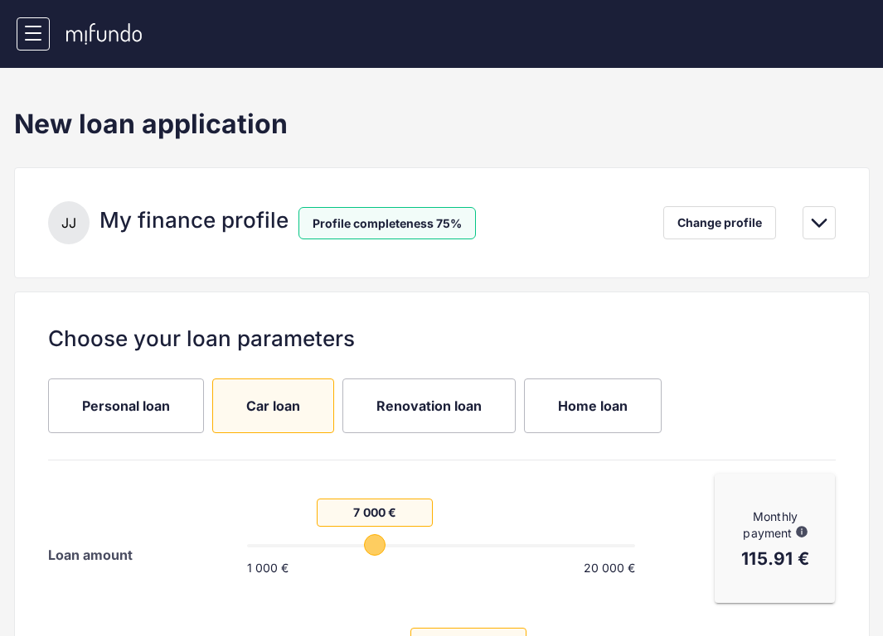
click at [237, 177] on div "J J My finance profile Profile completeness 75% Change profile Profile complete…" at bounding box center [441, 222] width 855 height 111
